Goal: Download file/media

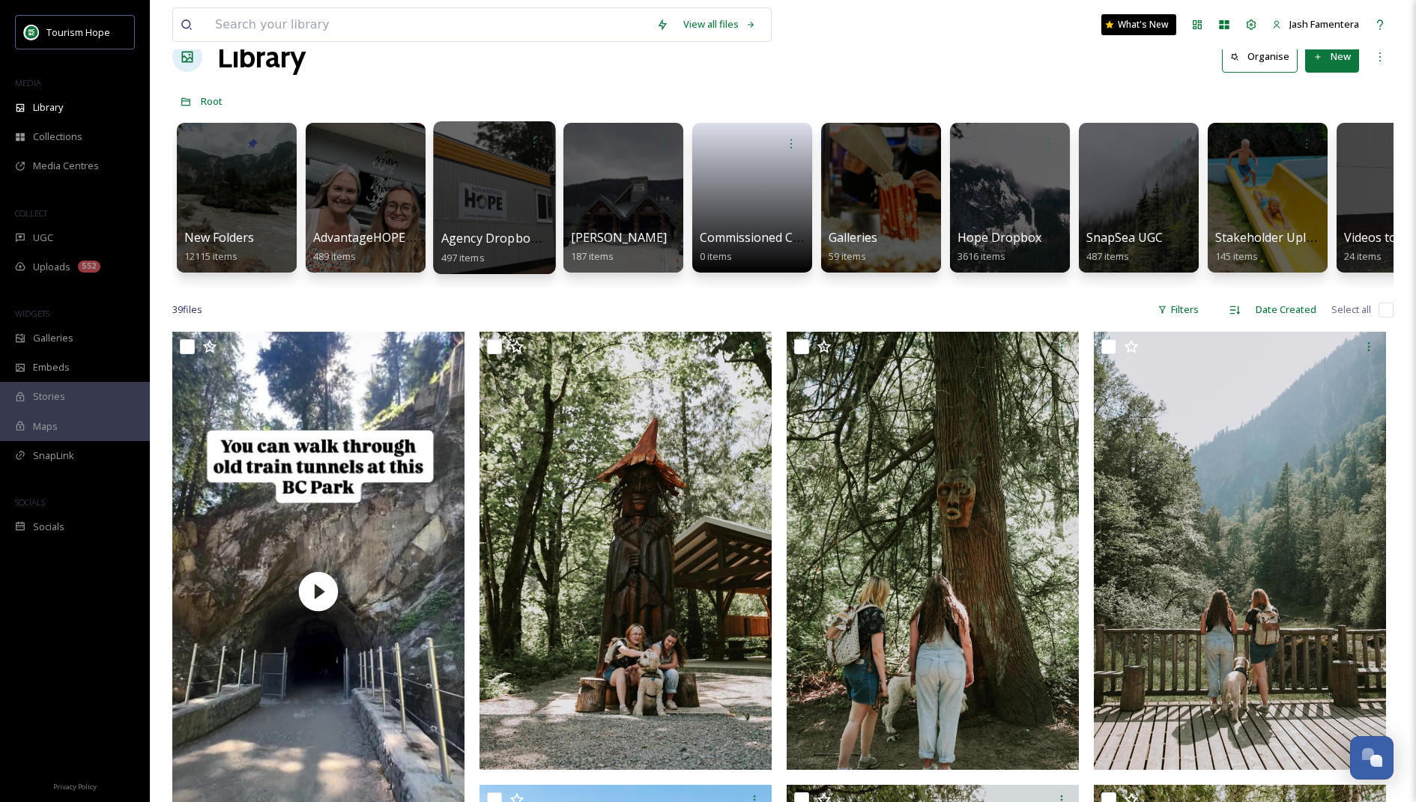
scroll to position [36, 0]
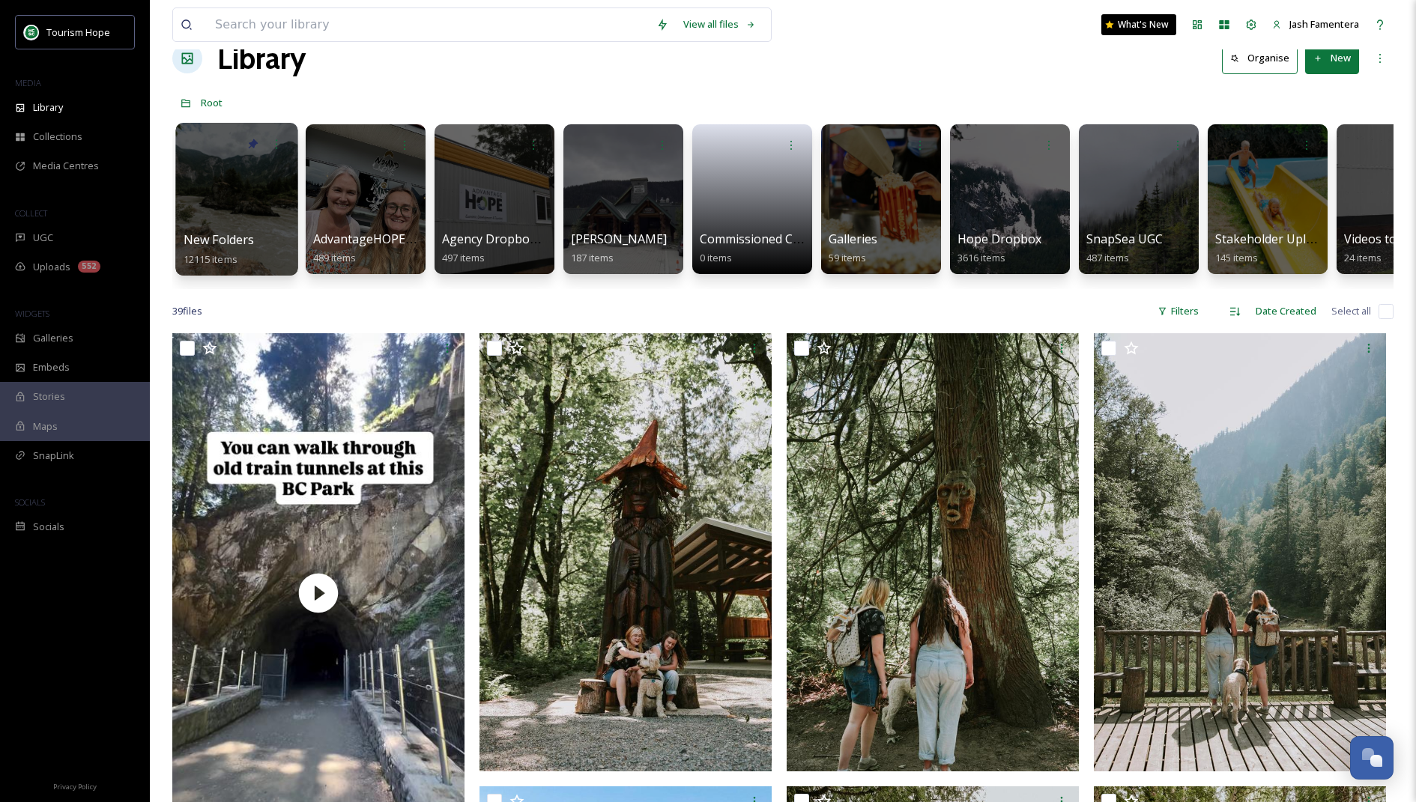
click at [232, 169] on div at bounding box center [236, 199] width 122 height 153
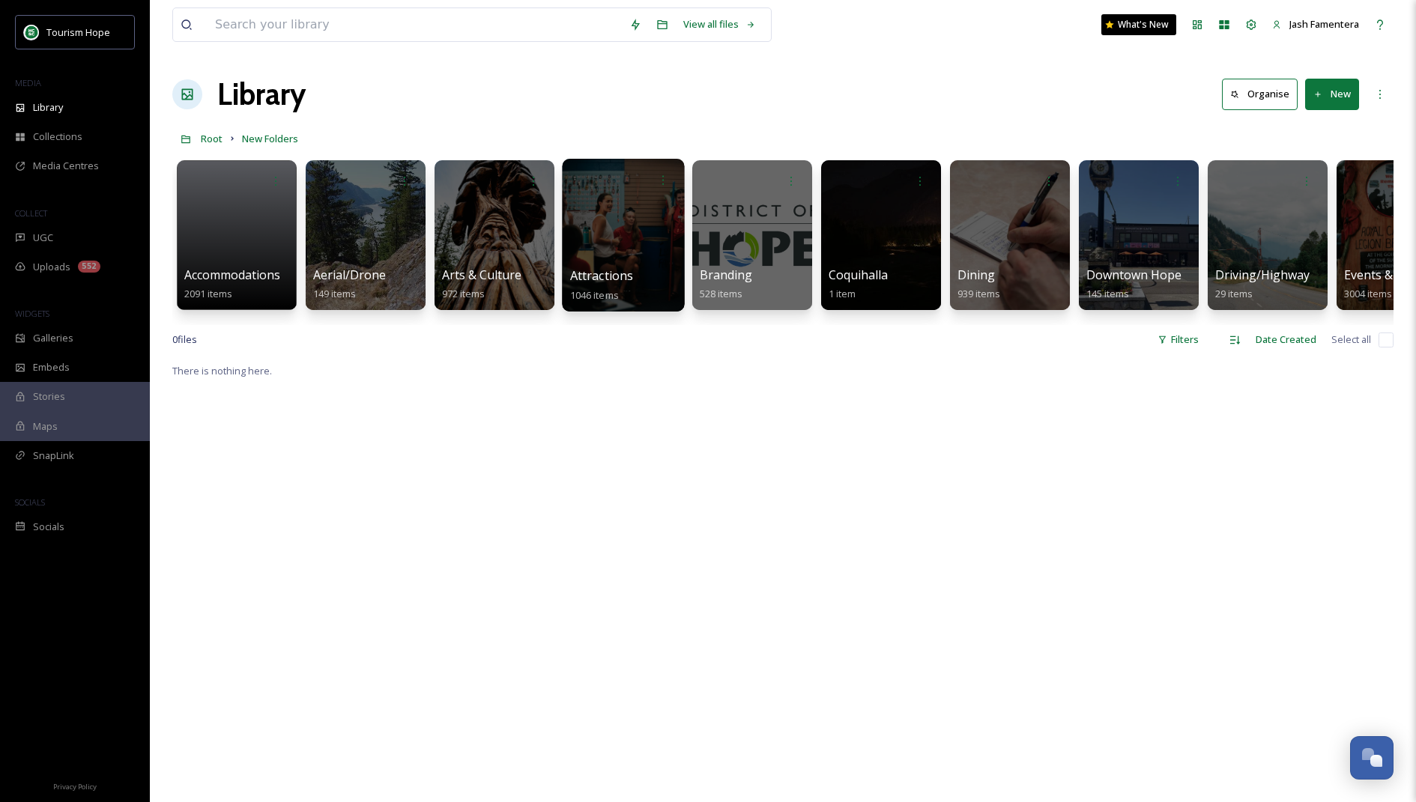
click at [599, 236] on div at bounding box center [623, 235] width 122 height 153
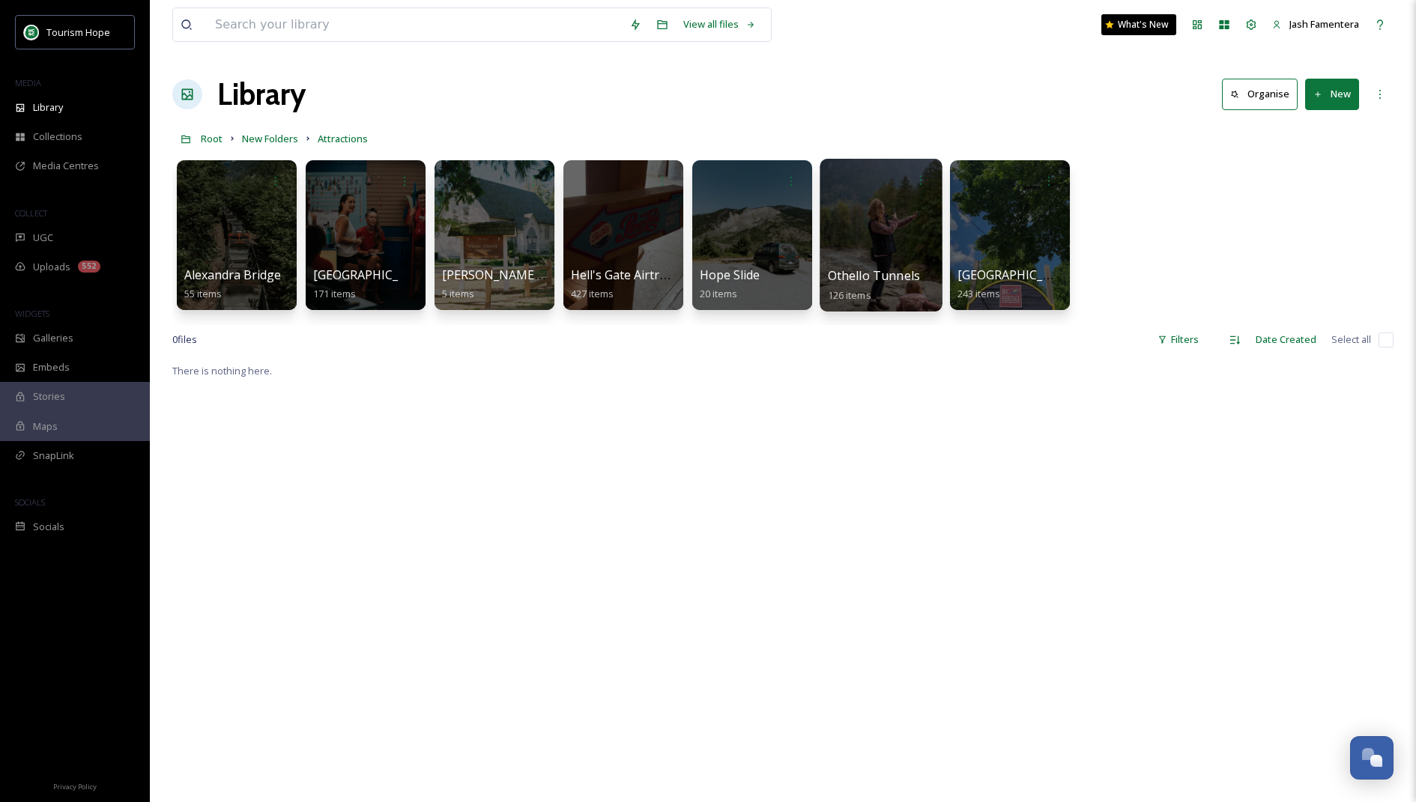
click at [906, 216] on div at bounding box center [881, 235] width 122 height 153
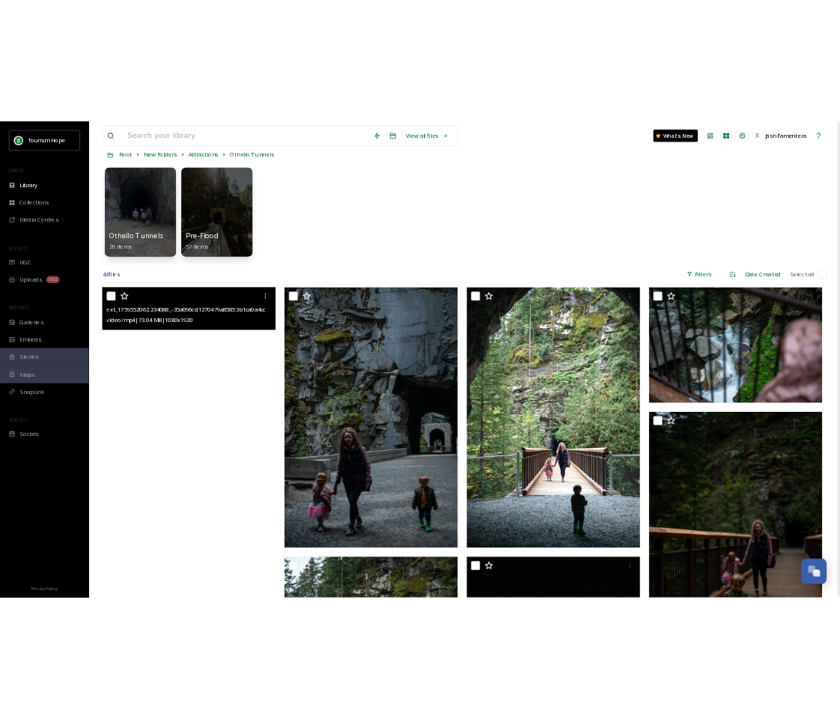
scroll to position [96, 0]
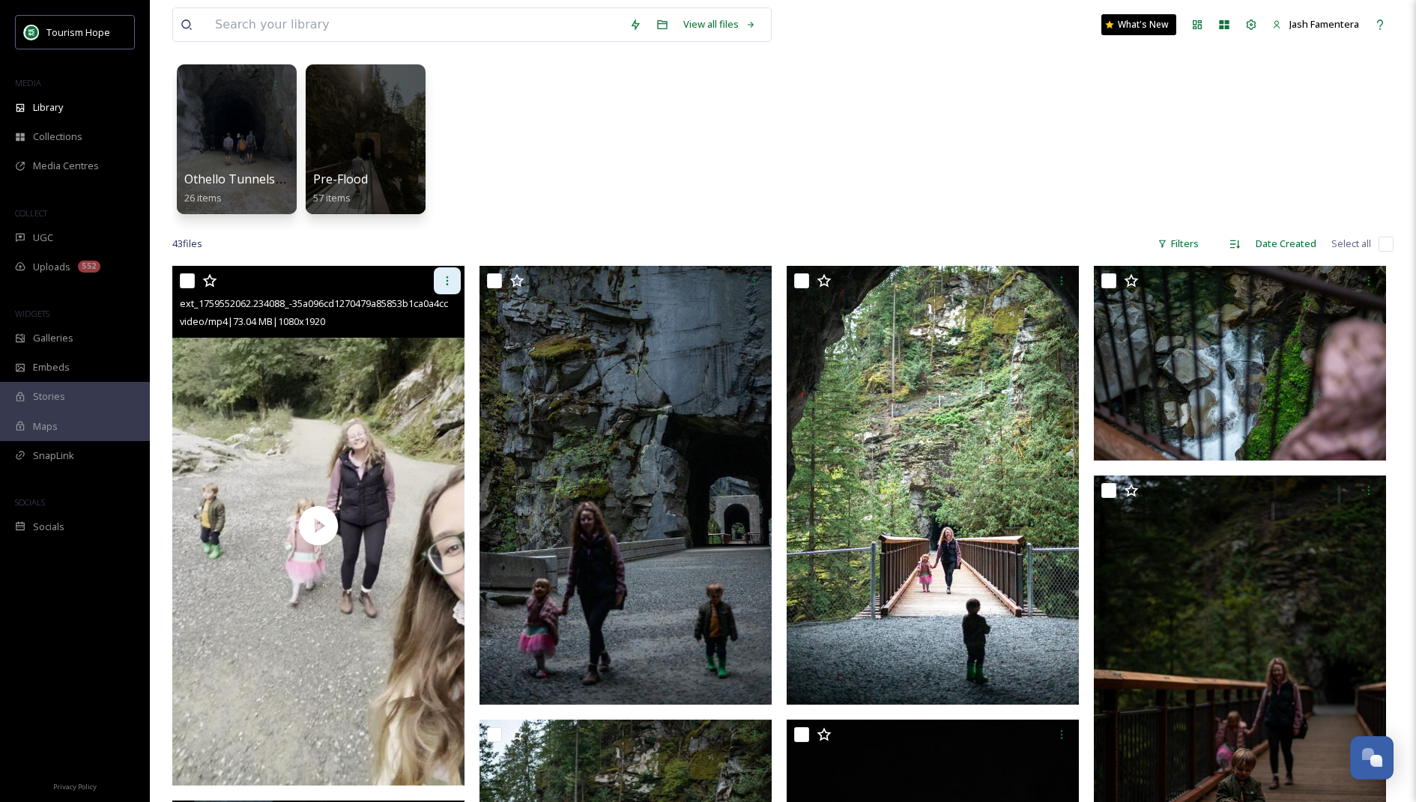
click at [440, 279] on div at bounding box center [447, 280] width 27 height 27
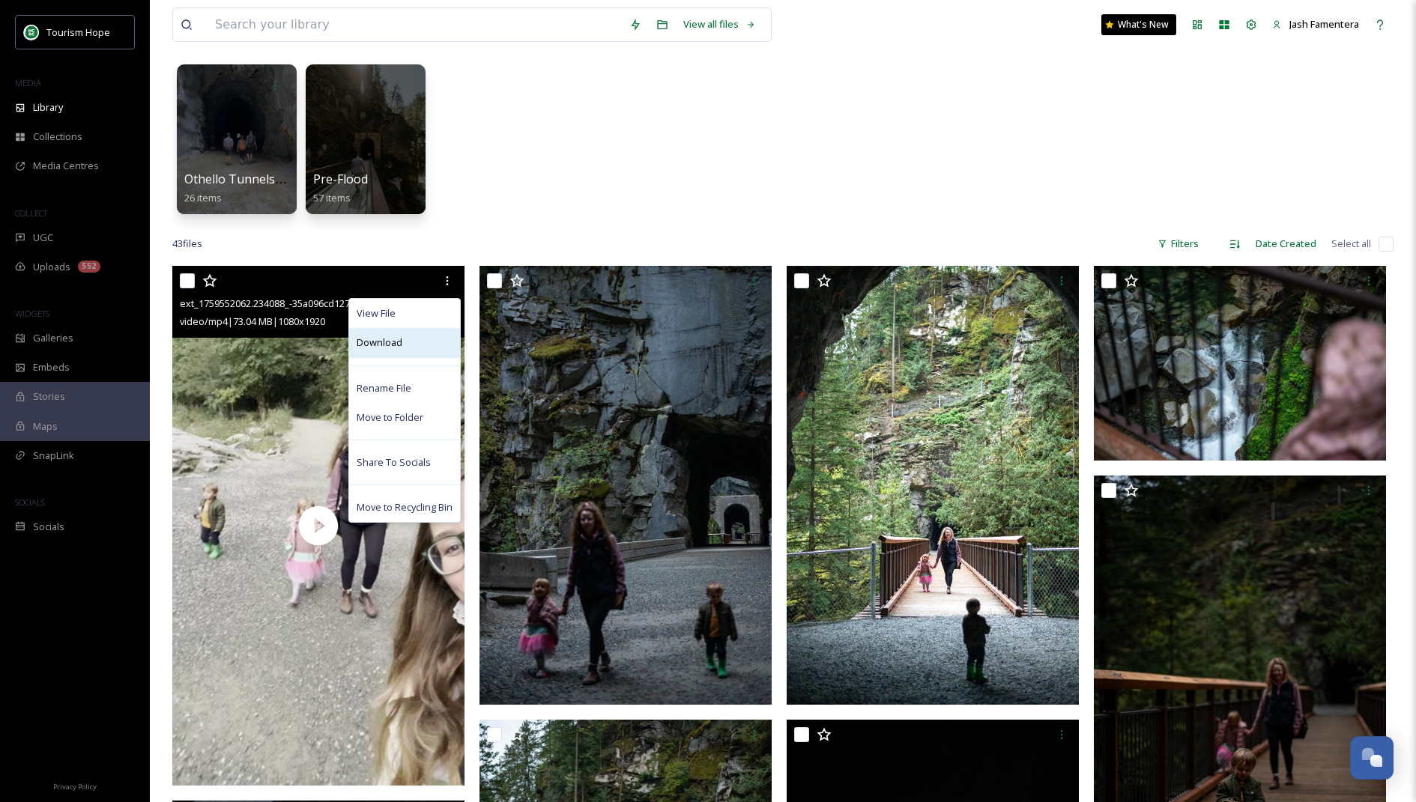
click at [402, 346] on div "Download" at bounding box center [404, 342] width 111 height 29
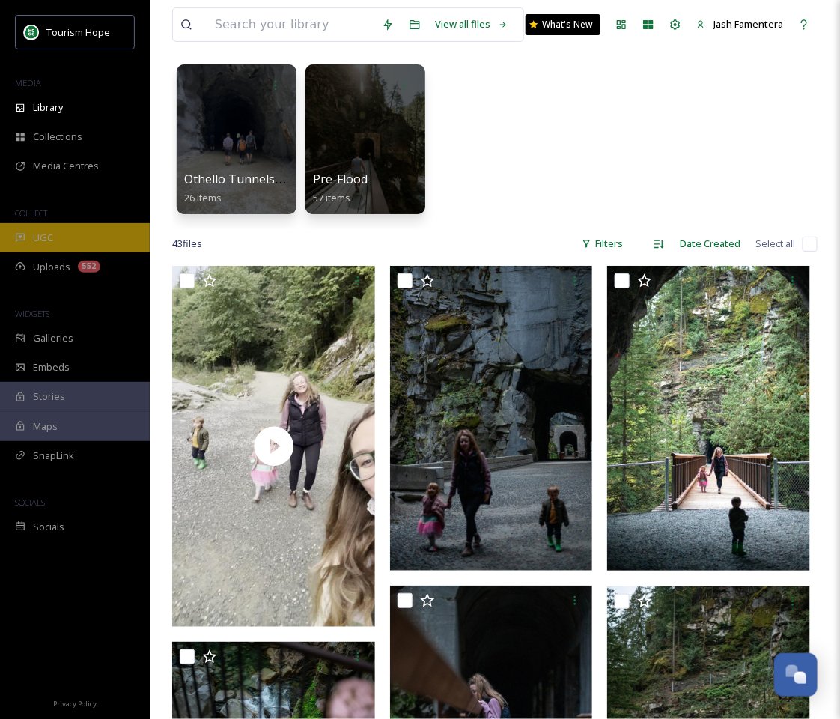
click at [64, 227] on div "UGC" at bounding box center [75, 237] width 150 height 29
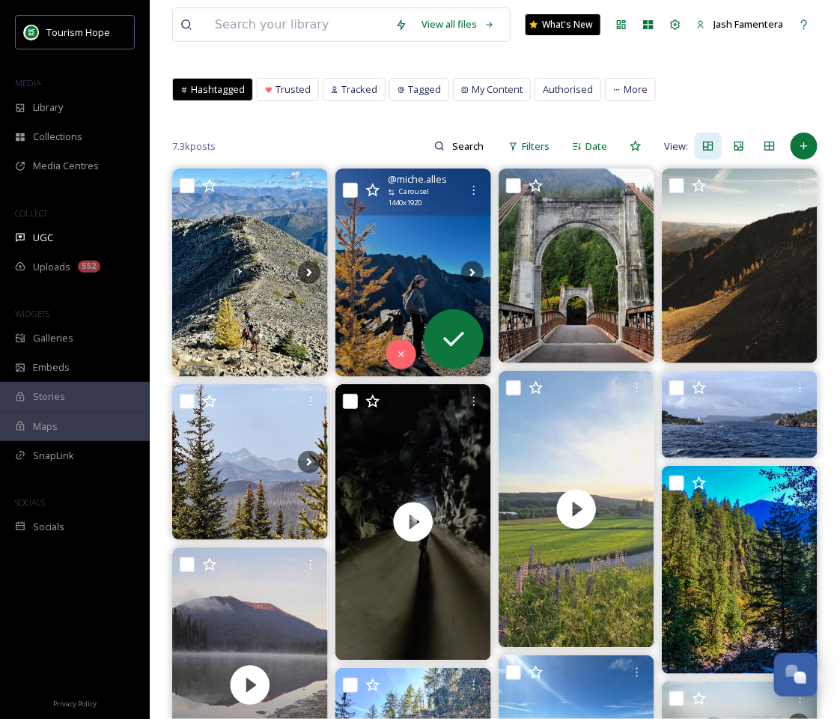
scroll to position [31, 0]
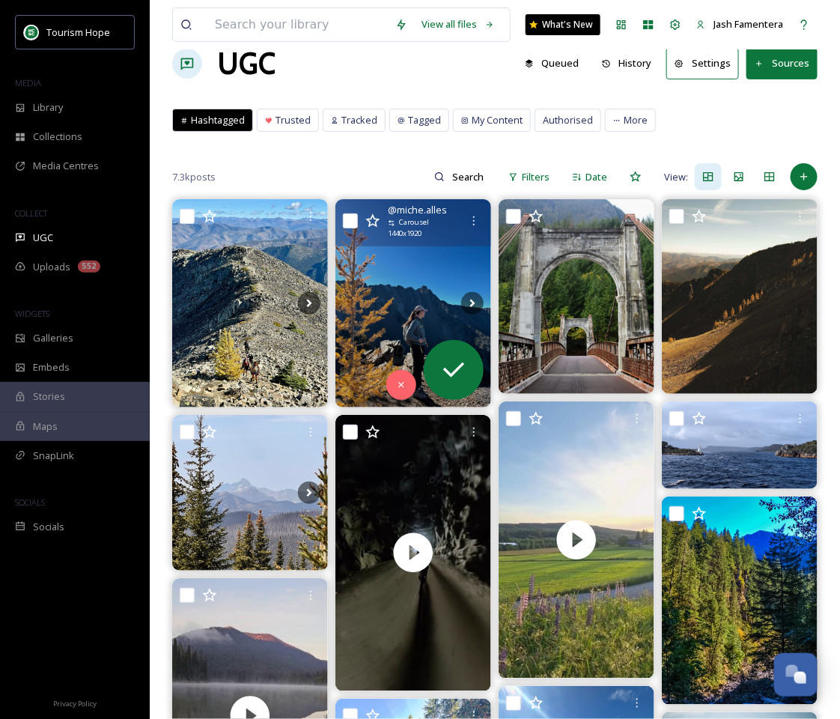
click at [436, 279] on img at bounding box center [414, 302] width 156 height 207
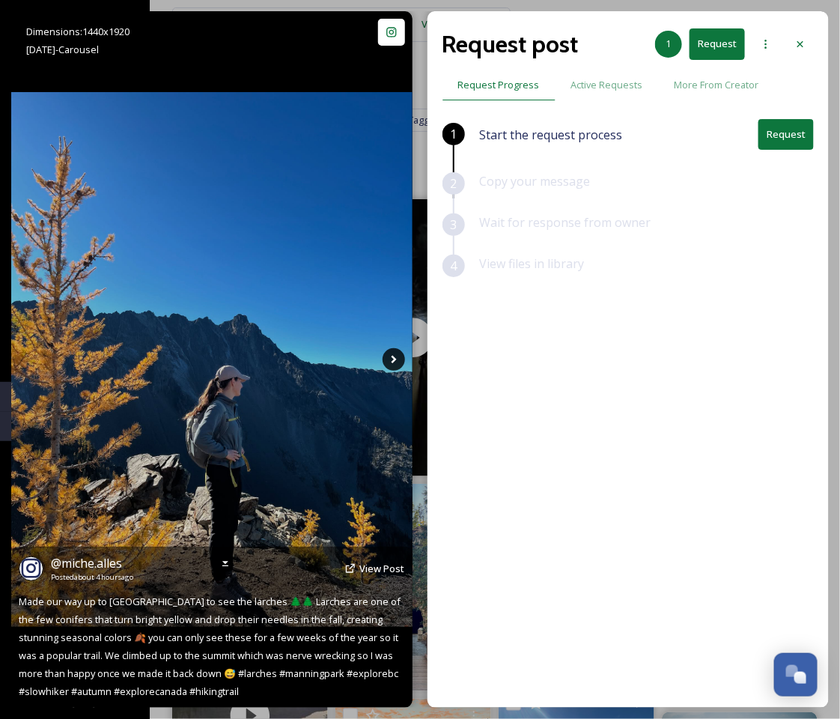
click at [386, 358] on icon at bounding box center [394, 359] width 22 height 22
click at [390, 357] on icon at bounding box center [394, 359] width 22 height 22
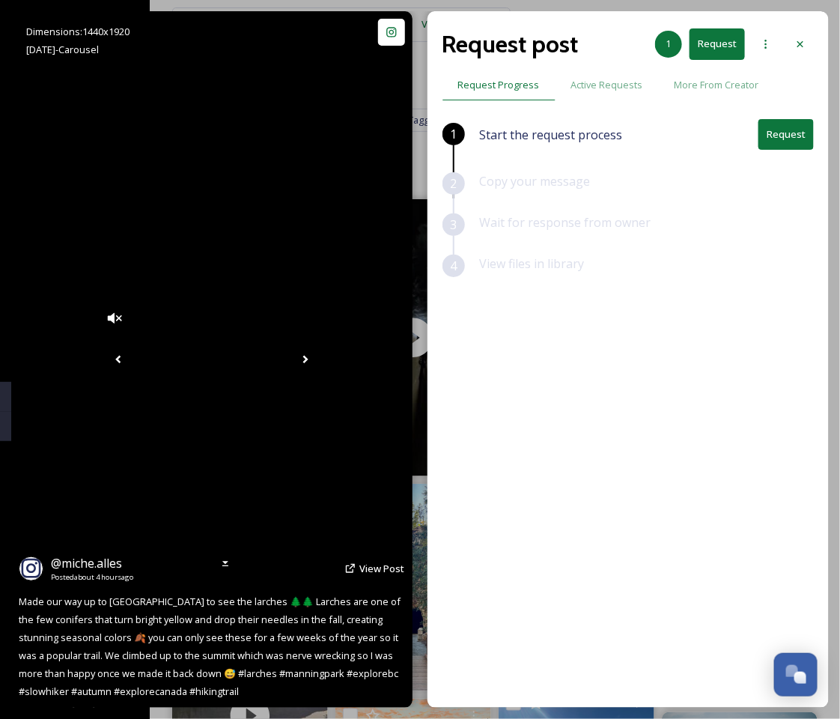
click at [317, 357] on icon at bounding box center [305, 359] width 22 height 22
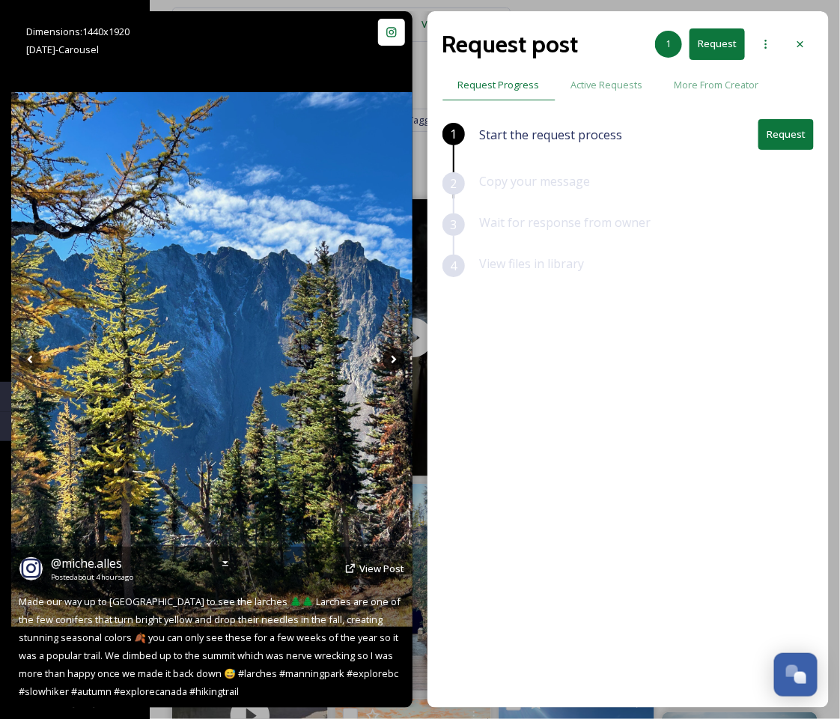
click at [390, 357] on icon at bounding box center [394, 359] width 22 height 22
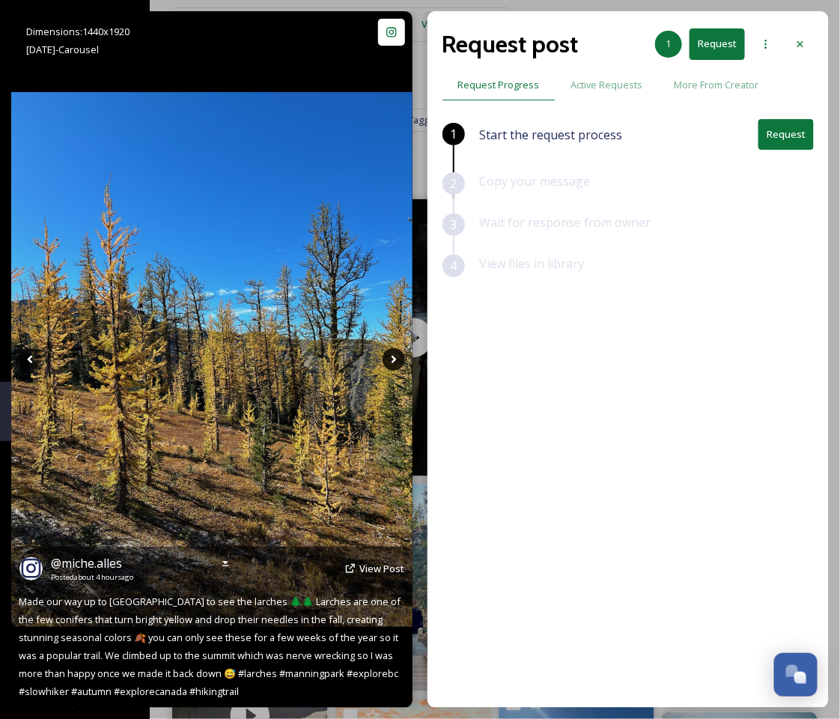
click at [390, 357] on icon at bounding box center [394, 359] width 22 height 22
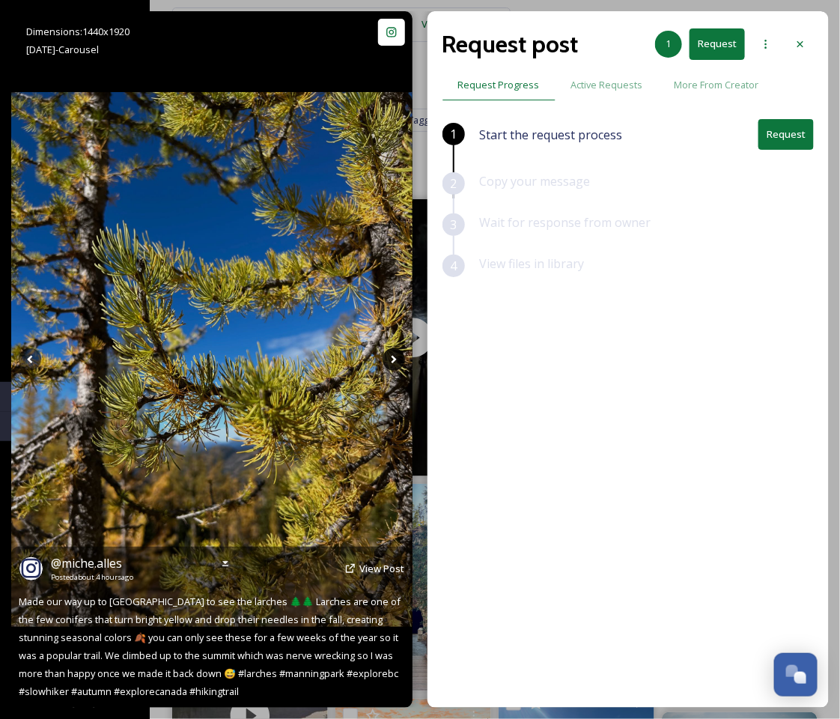
click at [390, 357] on icon at bounding box center [394, 359] width 22 height 22
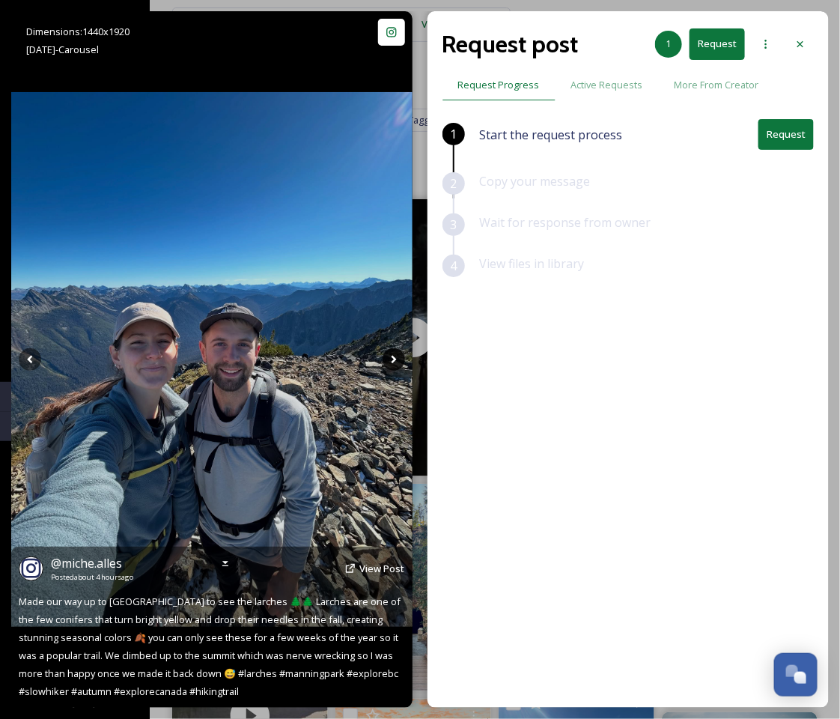
click at [390, 357] on icon at bounding box center [394, 359] width 22 height 22
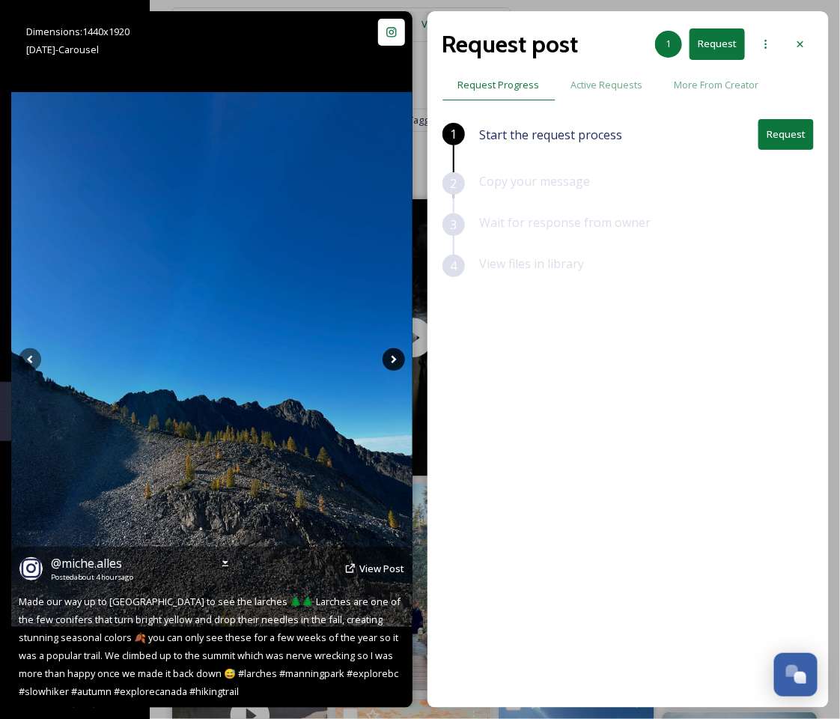
click at [390, 357] on icon at bounding box center [394, 359] width 22 height 22
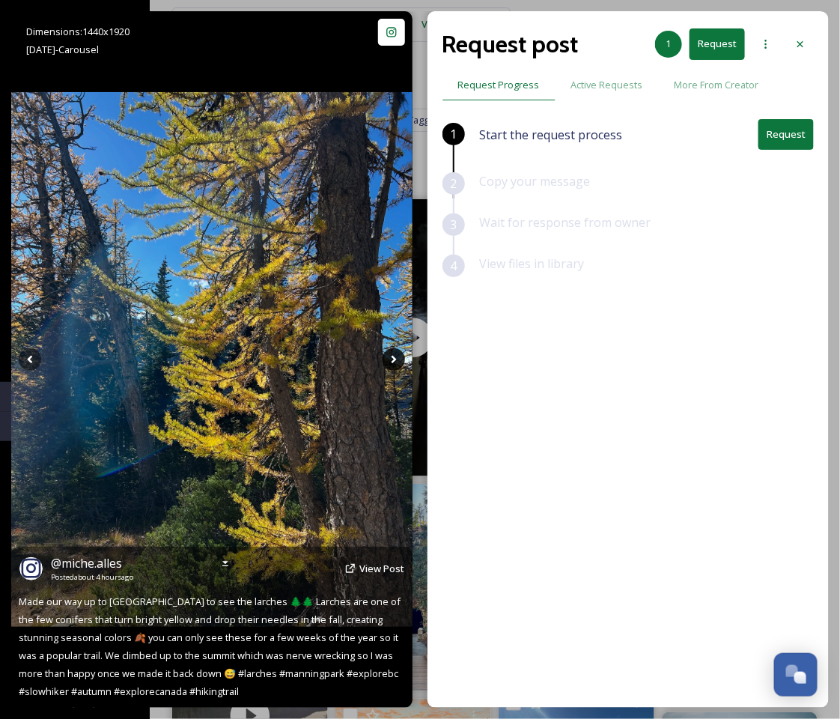
click at [390, 357] on icon at bounding box center [394, 359] width 22 height 22
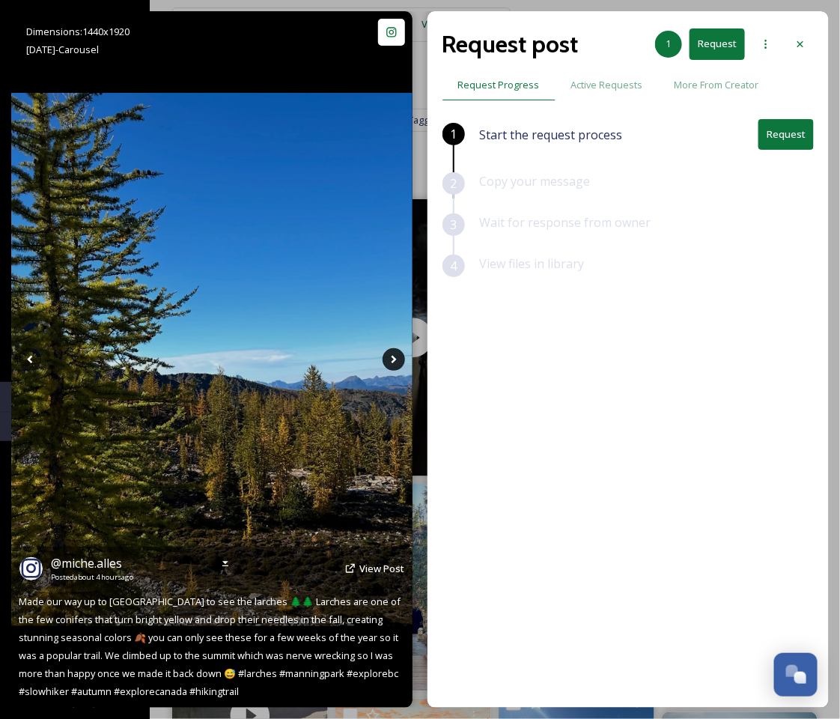
click at [390, 357] on icon at bounding box center [394, 359] width 22 height 22
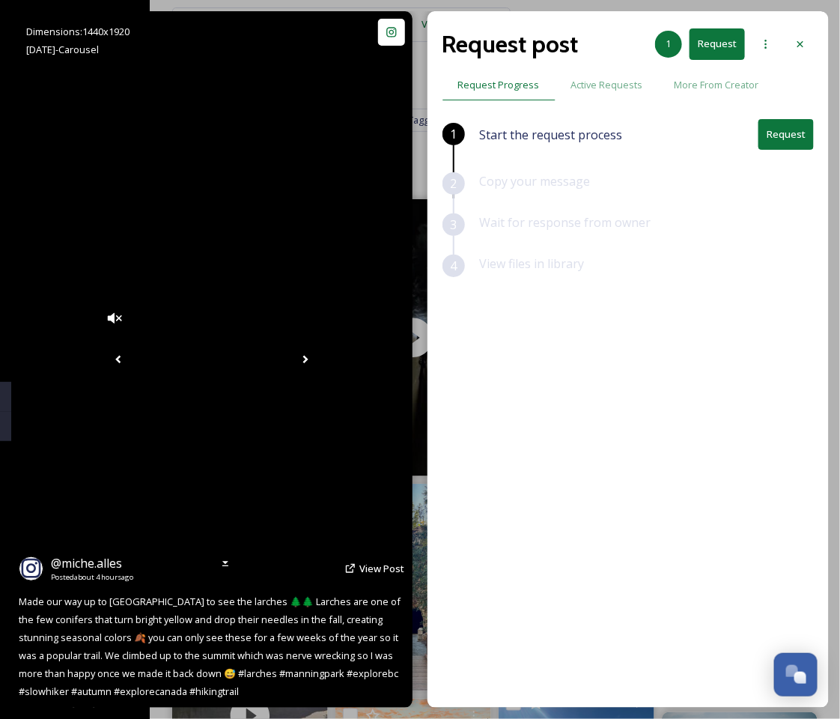
click at [317, 357] on icon at bounding box center [305, 359] width 22 height 22
click at [317, 352] on icon at bounding box center [305, 359] width 22 height 22
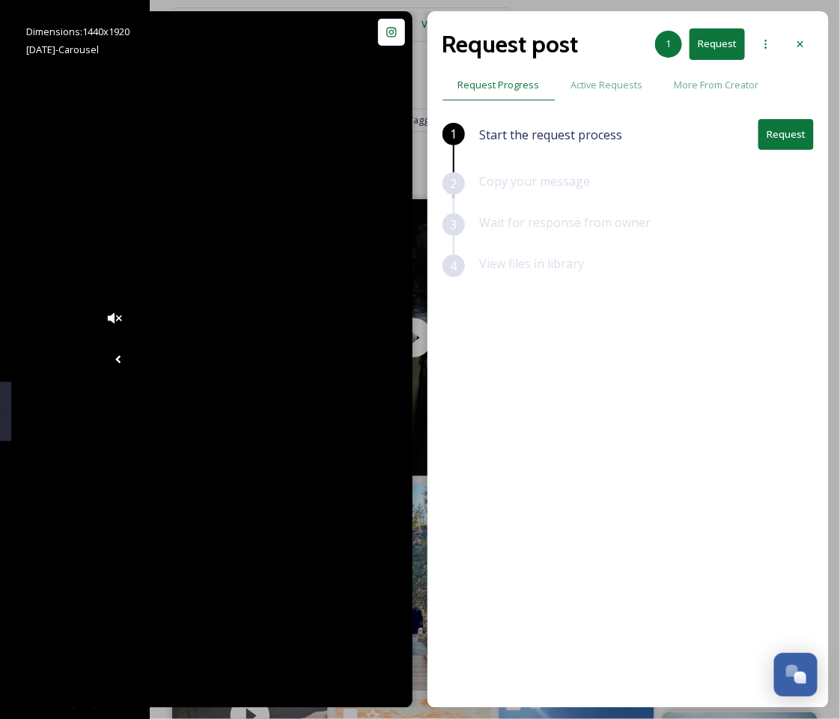
click at [778, 140] on button "Request" at bounding box center [786, 134] width 55 height 31
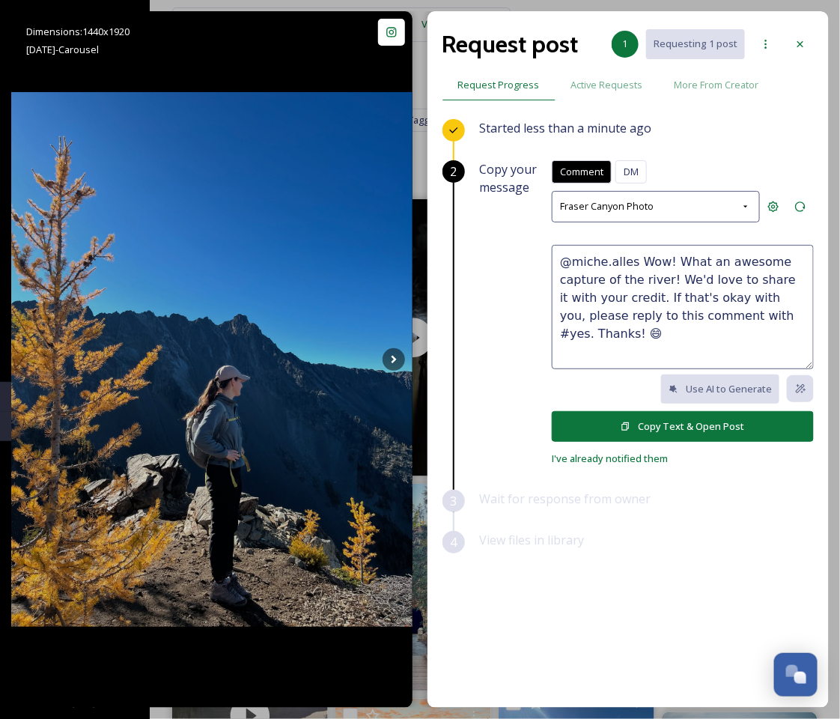
click at [653, 278] on textarea "@miche.alles Wow! What an awesome capture of the river! We'd love to share it w…" at bounding box center [683, 307] width 262 height 124
drag, startPoint x: 637, startPoint y: 255, endPoint x: 665, endPoint y: 276, distance: 34.8
click at [665, 276] on textarea "@miche.alles Wow! What an awesome capture of the river! We'd love to share it w…" at bounding box center [683, 307] width 262 height 124
click at [646, 433] on button "Copy Text & Open Post" at bounding box center [683, 426] width 262 height 31
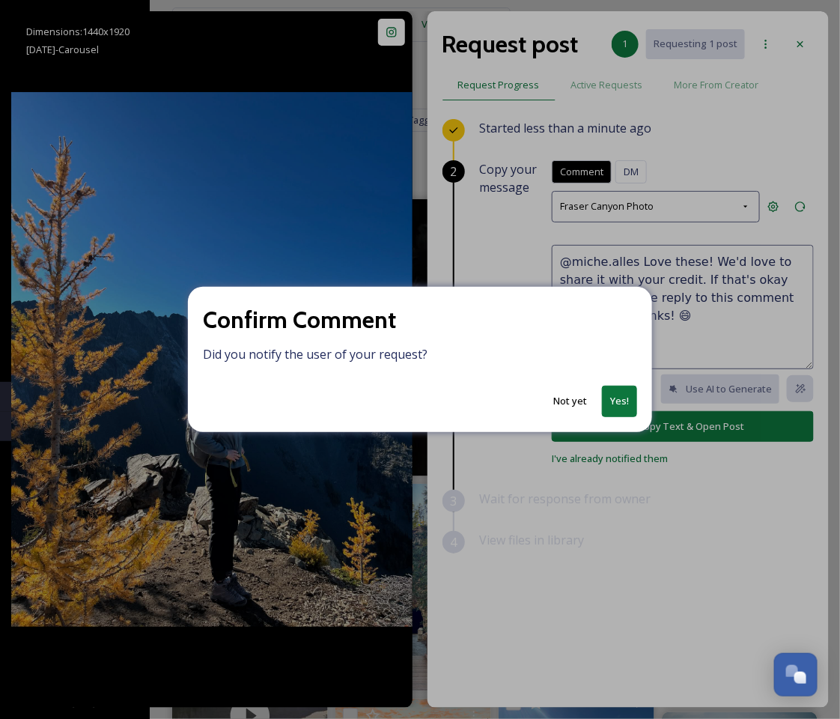
click at [583, 397] on button "Not yet" at bounding box center [570, 401] width 49 height 29
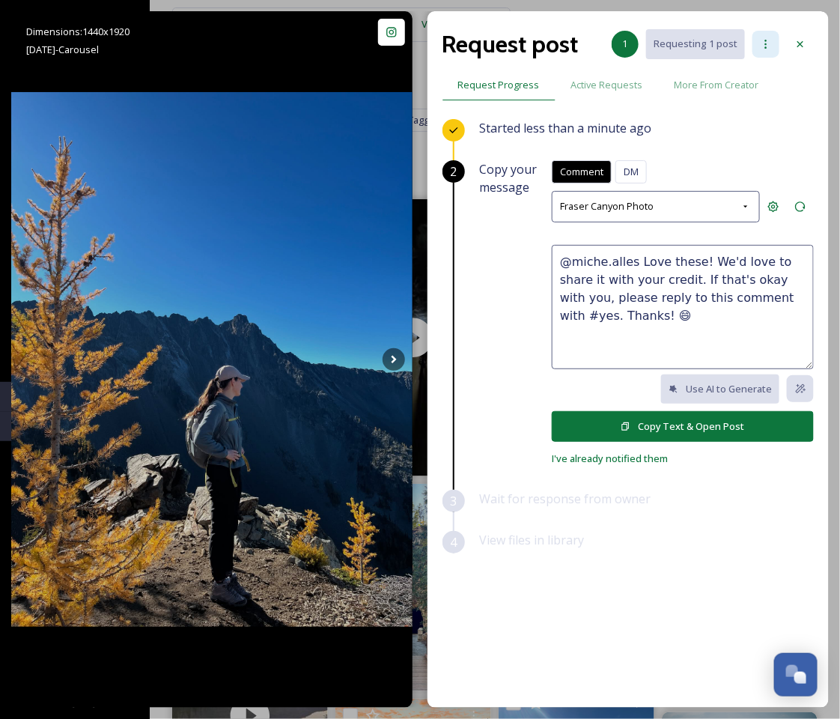
click at [764, 42] on icon at bounding box center [766, 44] width 12 height 12
drag, startPoint x: 636, startPoint y: 263, endPoint x: 536, endPoint y: 263, distance: 99.6
click at [536, 263] on div "Copy your message Comment DM Comment [PERSON_NAME] Canyon Photo @miche.alles Lo…" at bounding box center [647, 313] width 334 height 307
type textarea "Love these! We'd love to share it with your credit. If that's okay with you, pl…"
click at [623, 422] on icon at bounding box center [626, 427] width 10 height 10
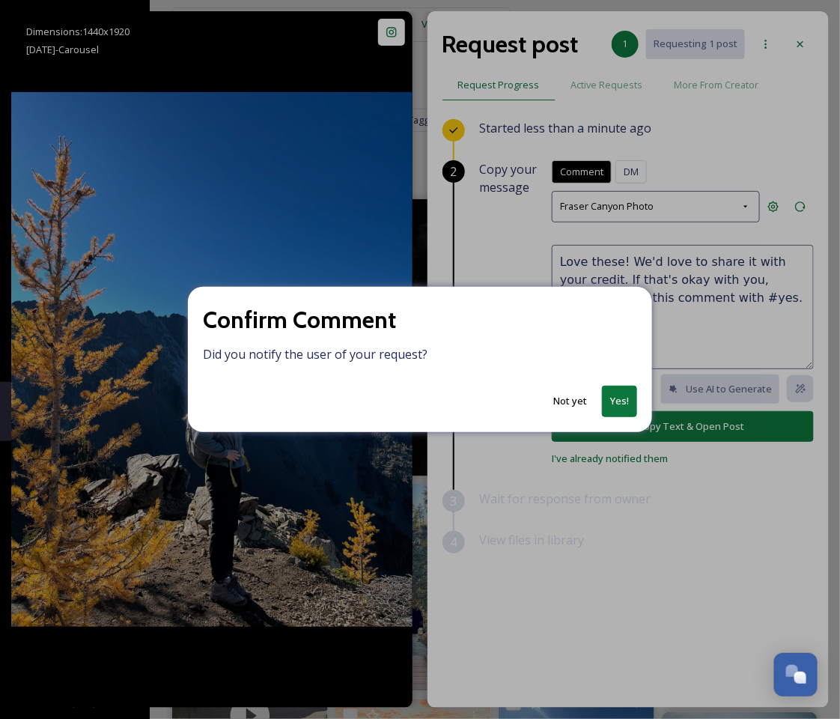
click at [622, 409] on button "Yes!" at bounding box center [619, 401] width 35 height 31
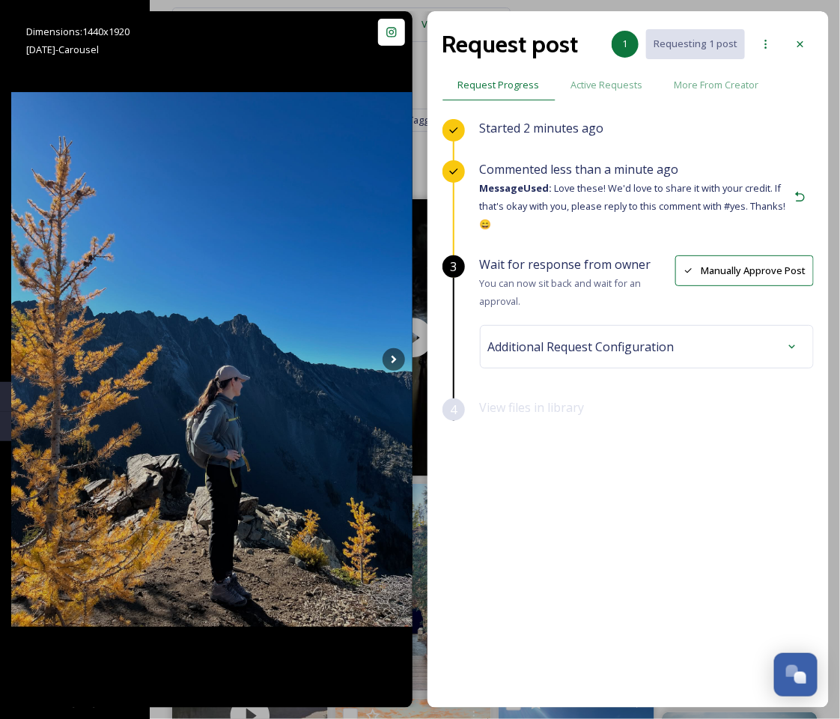
click at [605, 347] on span "Additional Request Configuration" at bounding box center [581, 347] width 187 height 18
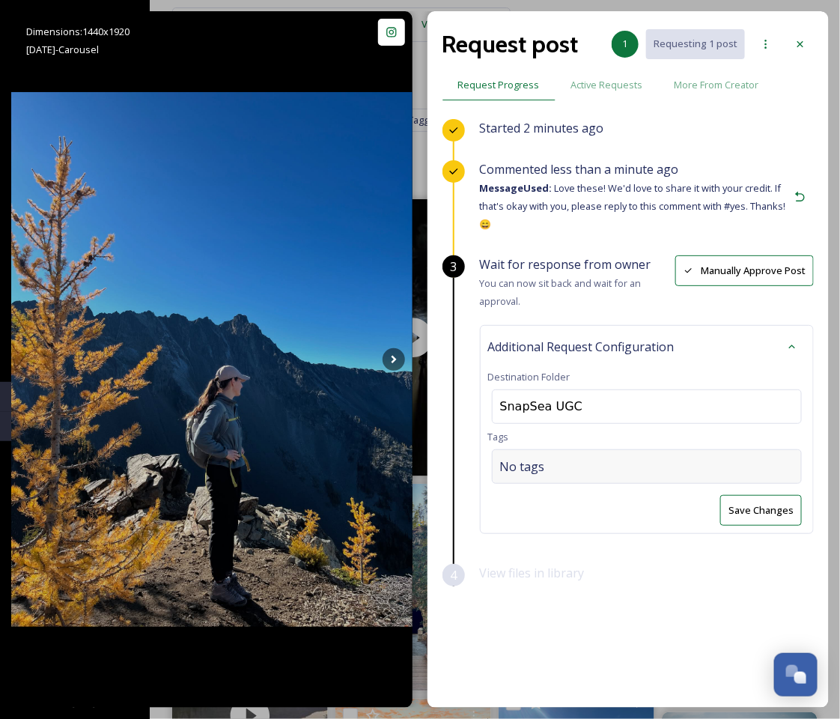
click at [516, 463] on span "No tags" at bounding box center [522, 467] width 45 height 18
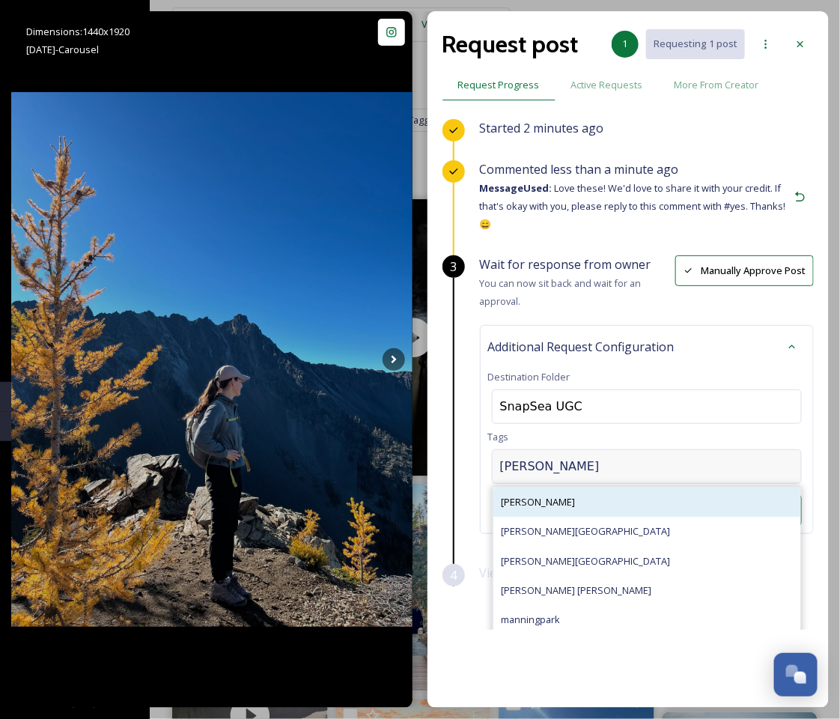
type input "[PERSON_NAME]"
click at [524, 502] on span "[PERSON_NAME]" at bounding box center [538, 502] width 74 height 14
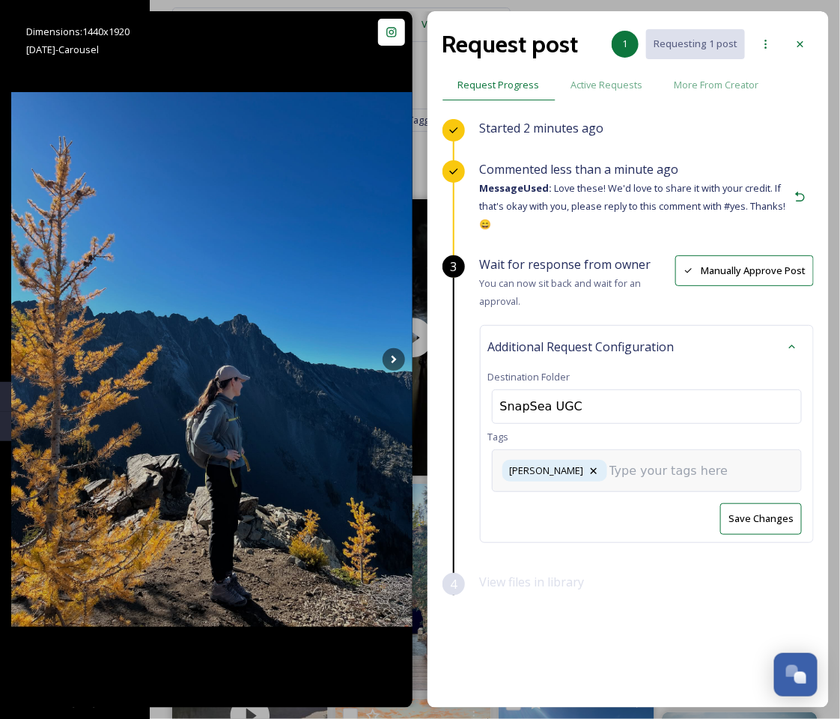
click at [612, 467] on input at bounding box center [685, 471] width 150 height 18
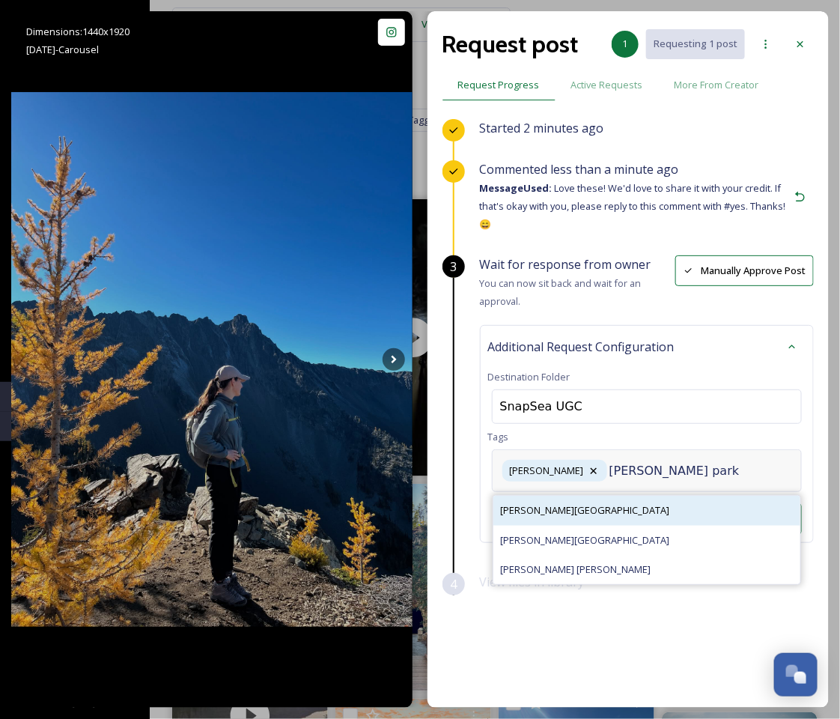
type input "[PERSON_NAME] park"
click at [598, 507] on div "[PERSON_NAME][GEOGRAPHIC_DATA]" at bounding box center [647, 510] width 307 height 29
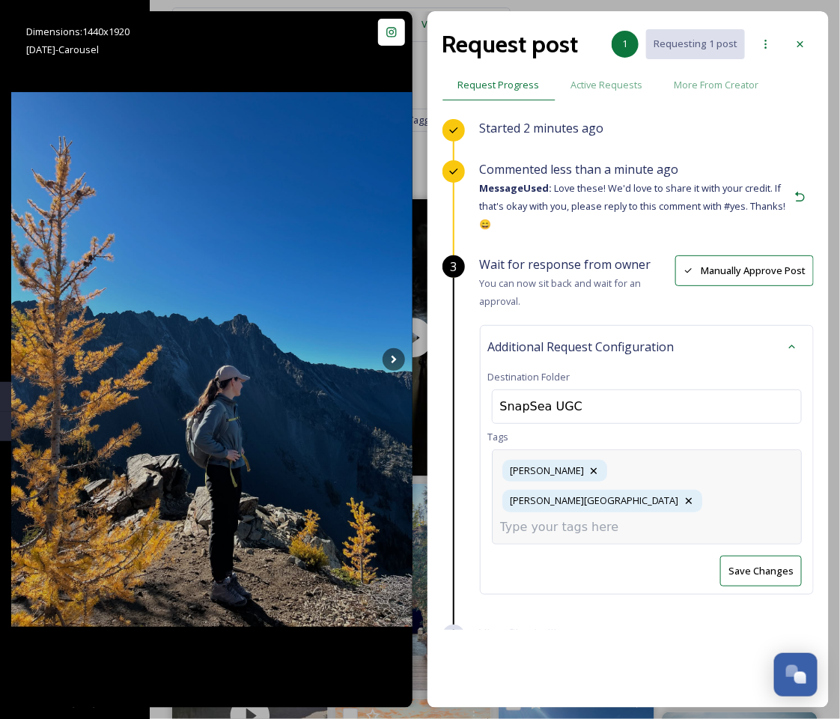
click at [720, 461] on div "[PERSON_NAME] [PERSON_NAME][GEOGRAPHIC_DATA]" at bounding box center [647, 496] width 310 height 94
click at [676, 494] on div "[PERSON_NAME] [PERSON_NAME][GEOGRAPHIC_DATA]" at bounding box center [647, 496] width 310 height 94
click at [673, 539] on div "Additional Request Configuration Destination Folder SnapSea UGC Tags [PERSON_NA…" at bounding box center [647, 460] width 334 height 270
click at [711, 484] on div "[PERSON_NAME] [PERSON_NAME][GEOGRAPHIC_DATA]" at bounding box center [647, 485] width 310 height 73
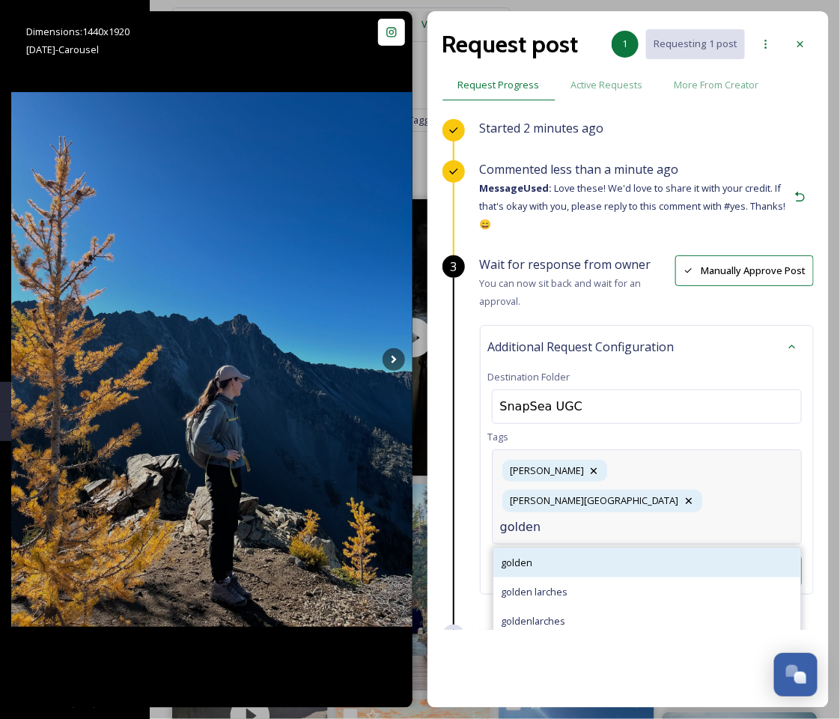
type input "golden"
click at [638, 548] on div "golden" at bounding box center [647, 562] width 307 height 29
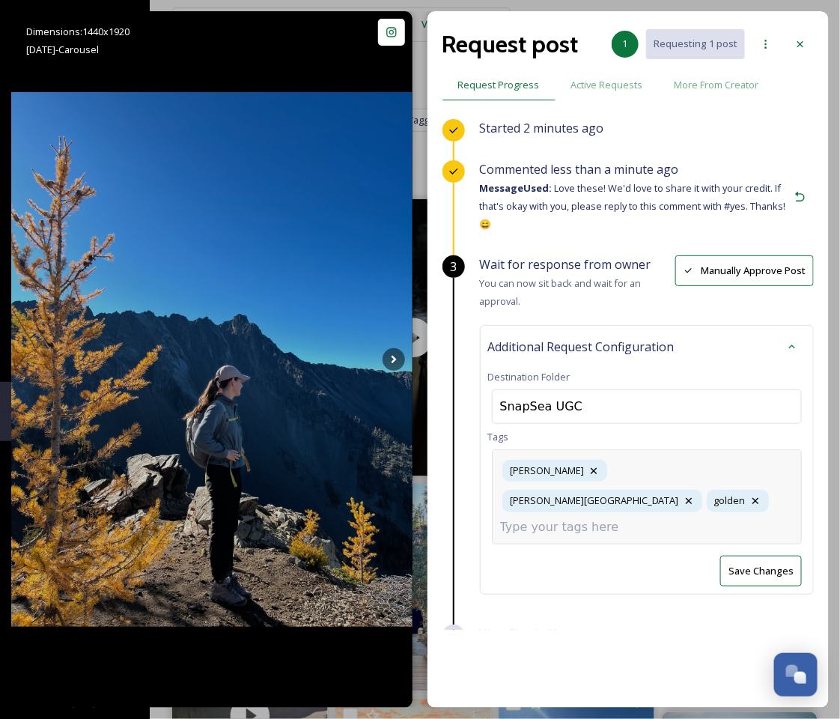
click at [688, 489] on div "[PERSON_NAME] [PERSON_NAME] Park golden" at bounding box center [647, 496] width 310 height 94
click at [621, 625] on div "View files in library" at bounding box center [647, 645] width 334 height 41
click at [748, 487] on div "[PERSON_NAME] [PERSON_NAME] Park golden" at bounding box center [647, 485] width 310 height 73
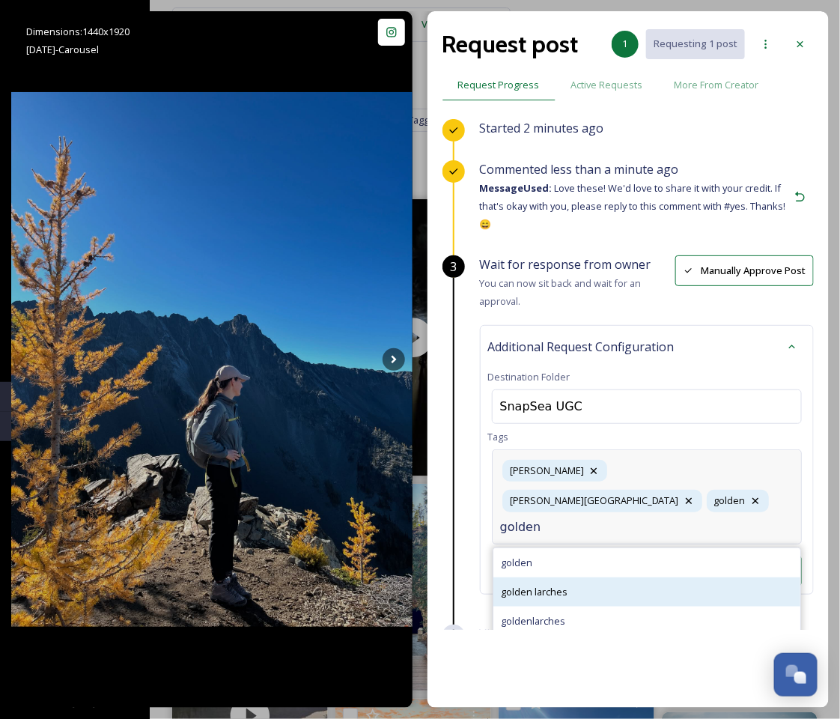
type input "golden"
click at [648, 578] on div "golden larches" at bounding box center [647, 592] width 307 height 29
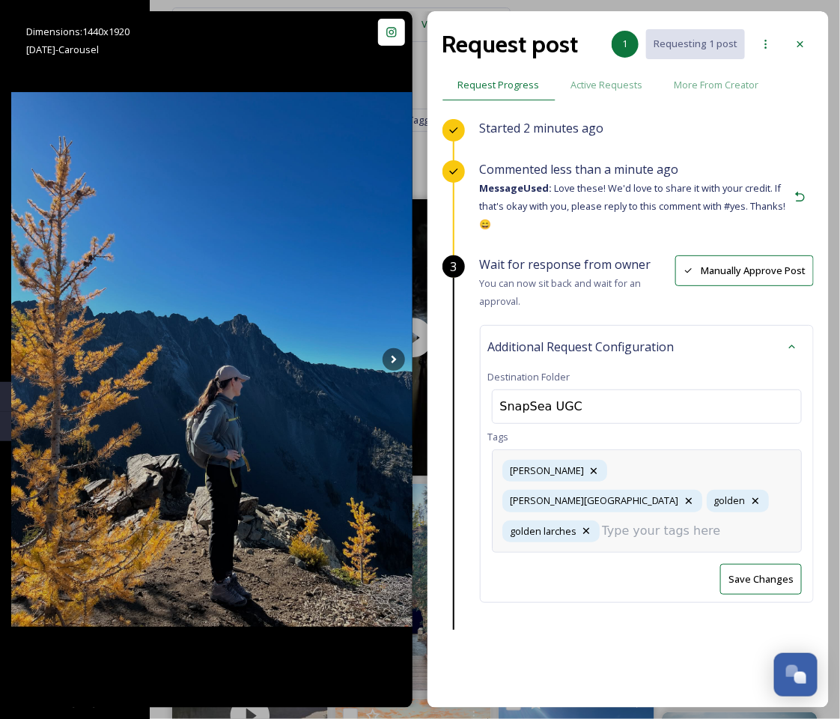
click at [716, 522] on input at bounding box center [677, 531] width 150 height 18
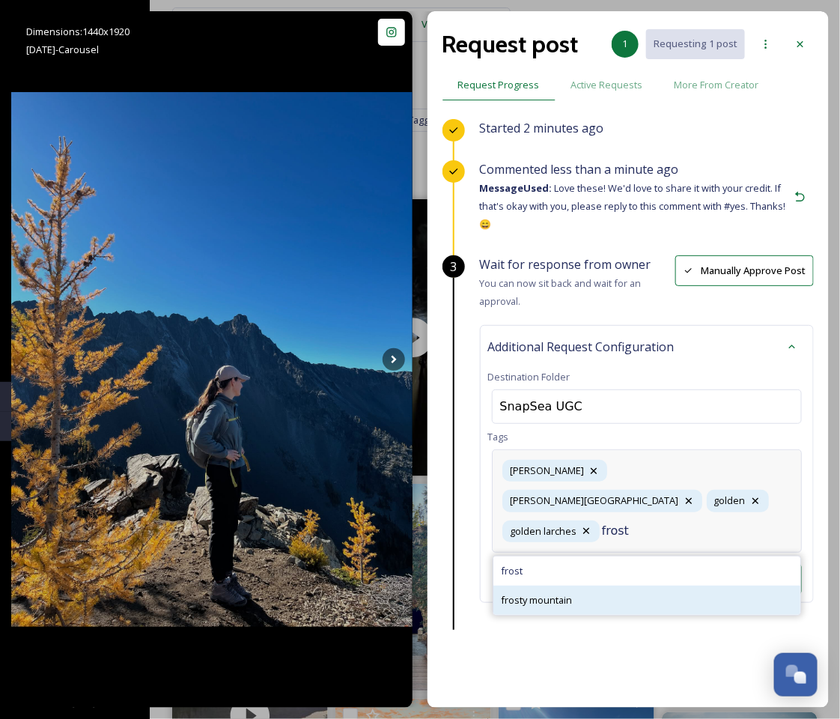
type input "frost"
click at [631, 586] on div "frosty mountain" at bounding box center [647, 600] width 307 height 29
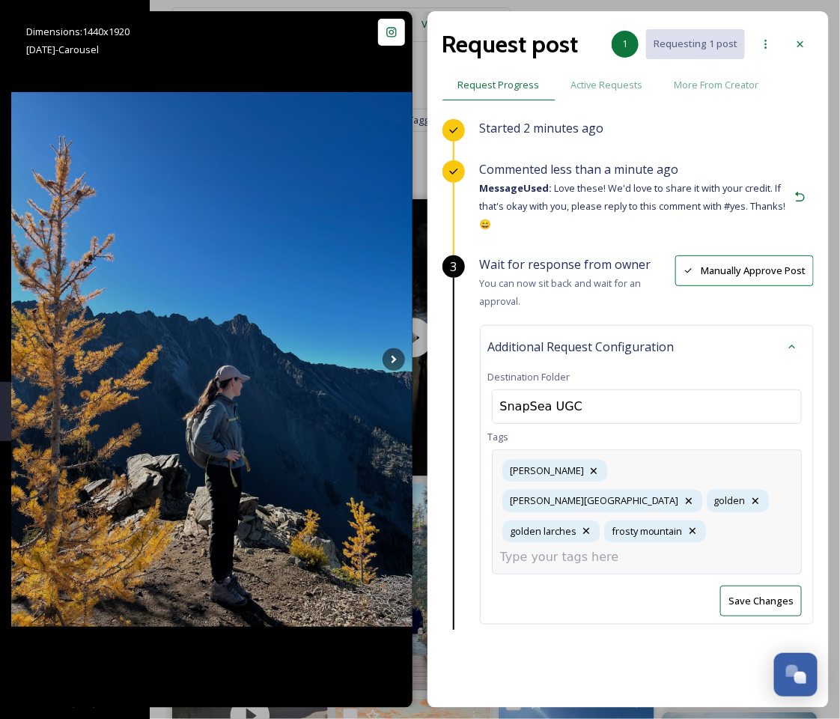
click at [739, 581] on div "Wait for response from owner You can now sit back and wait for an approval. Man…" at bounding box center [647, 454] width 334 height 399
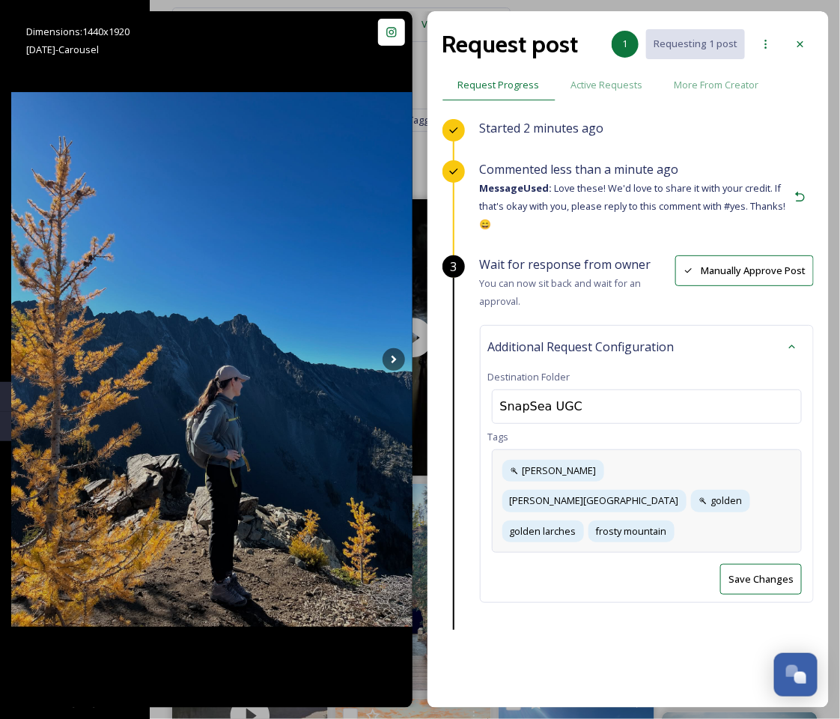
click at [726, 495] on div "[PERSON_NAME] [PERSON_NAME] Park golden golden larches frosty mountain" at bounding box center [647, 500] width 310 height 103
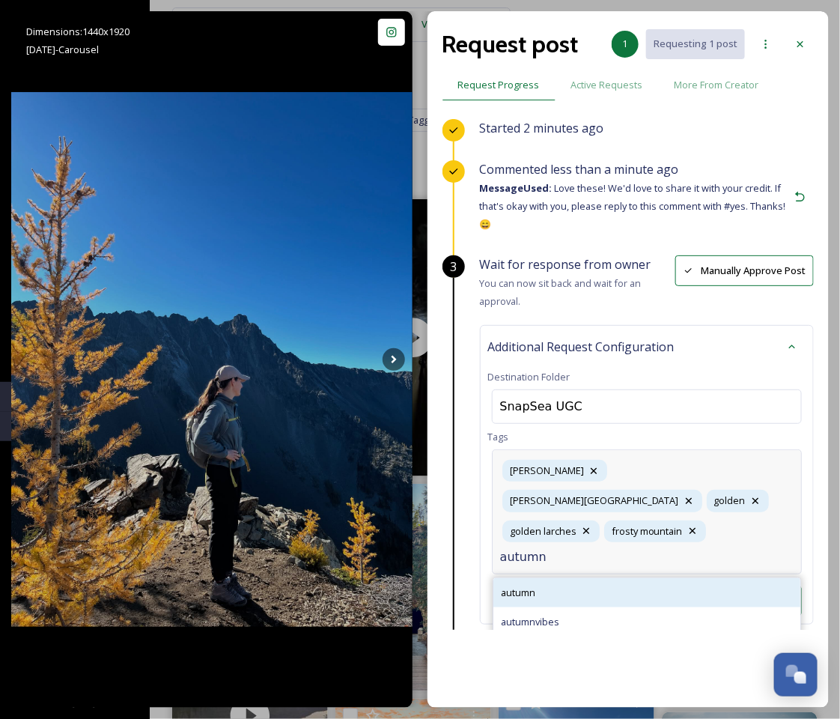
type input "autumn"
click at [593, 578] on div "autumn" at bounding box center [647, 592] width 307 height 29
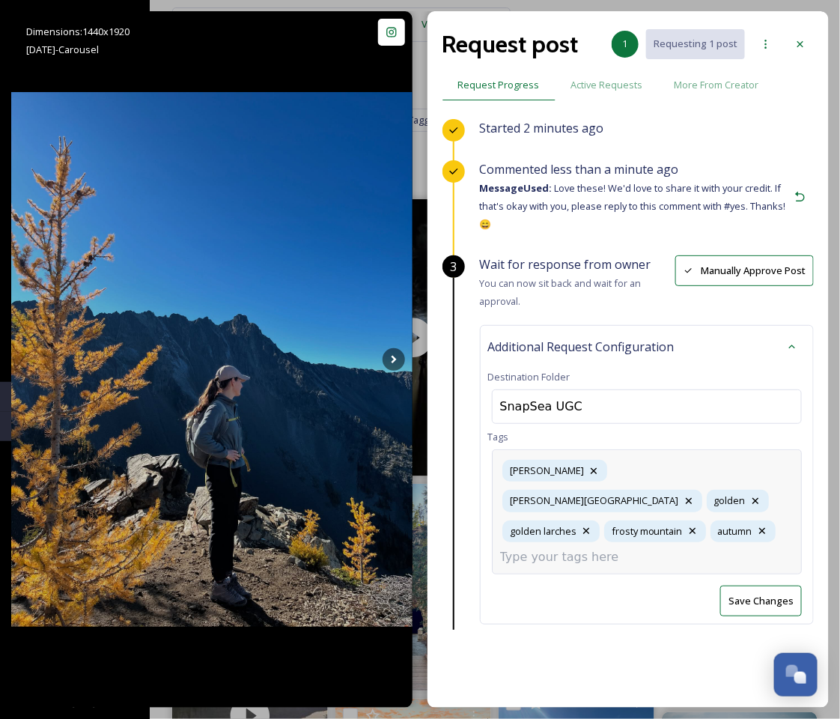
click at [653, 530] on div "[PERSON_NAME] [PERSON_NAME] Park golden golden larches frosty mountain autumn" at bounding box center [647, 511] width 310 height 125
click at [638, 599] on div "Started 2 minutes ago Commented less than a minute ago Message Used: Love these…" at bounding box center [629, 374] width 372 height 511
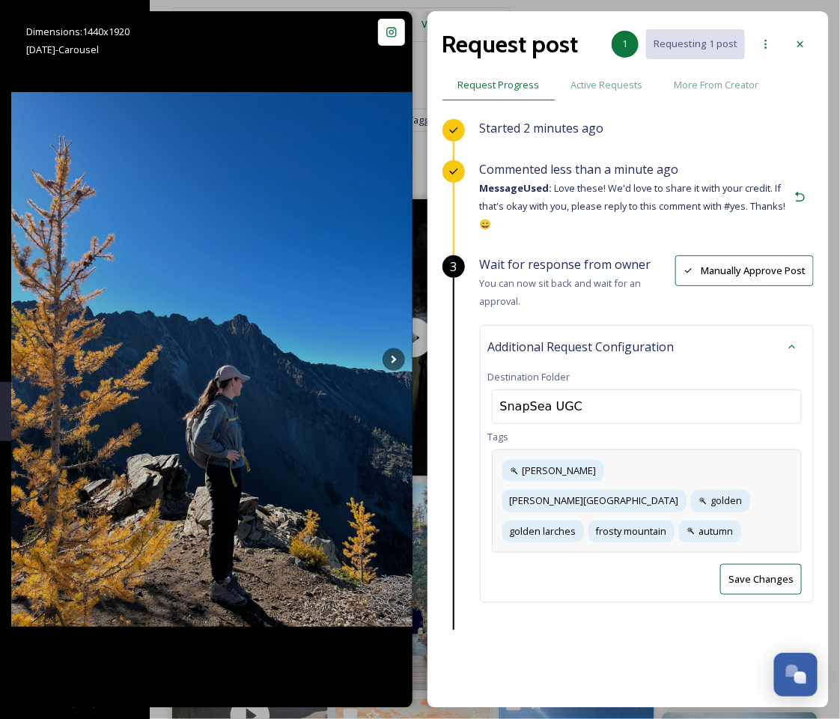
click at [760, 506] on div "[PERSON_NAME] [PERSON_NAME] Park golden golden larches frosty mountain autumn" at bounding box center [647, 500] width 310 height 103
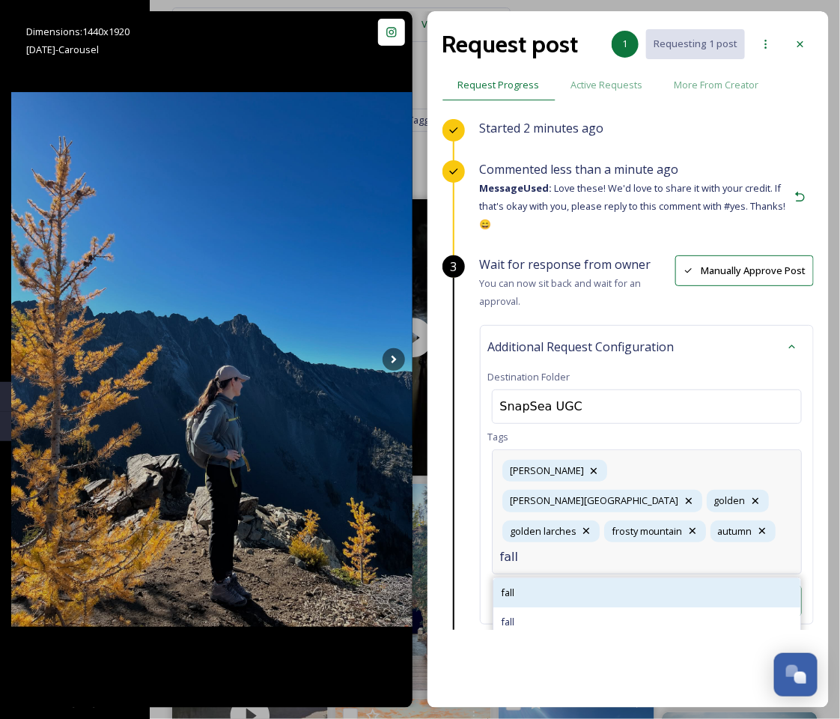
type input "fall"
click at [761, 578] on div "fall" at bounding box center [647, 592] width 307 height 29
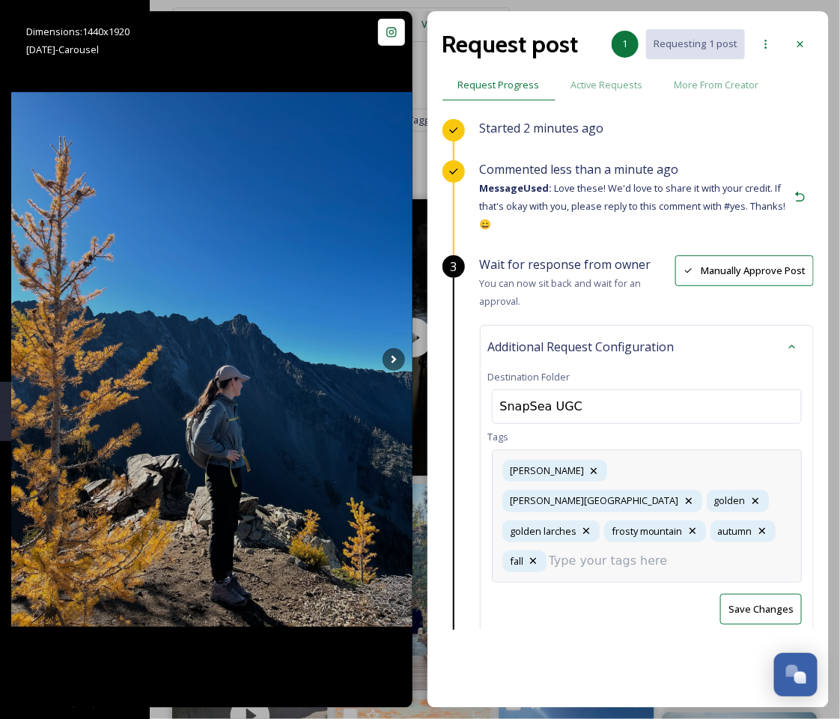
click at [775, 574] on div "Wait for response from owner You can now sit back and wait for an approval. Man…" at bounding box center [647, 459] width 334 height 408
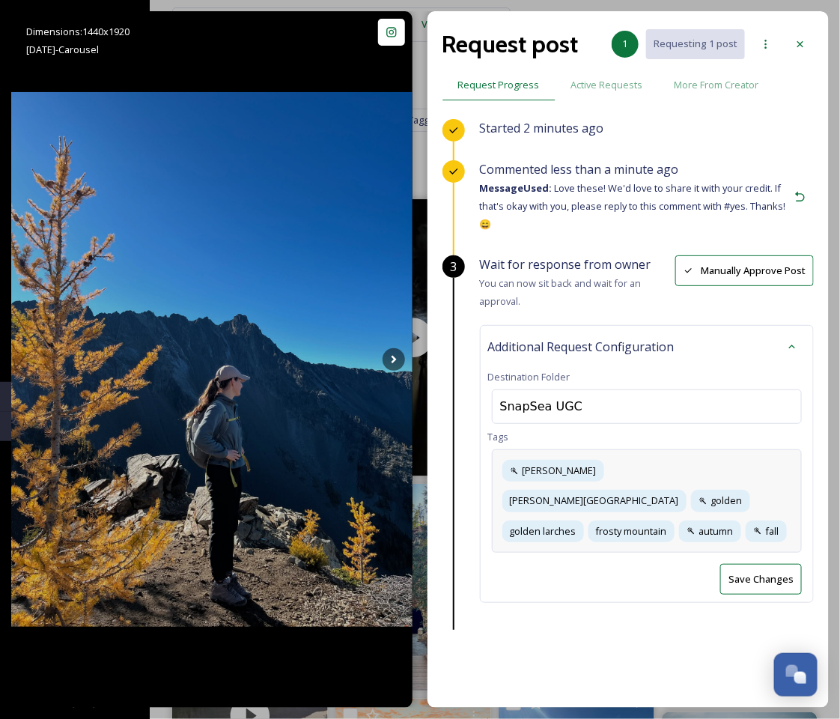
click at [760, 564] on button "Save Changes" at bounding box center [762, 579] width 82 height 31
click at [801, 45] on icon at bounding box center [801, 44] width 12 height 12
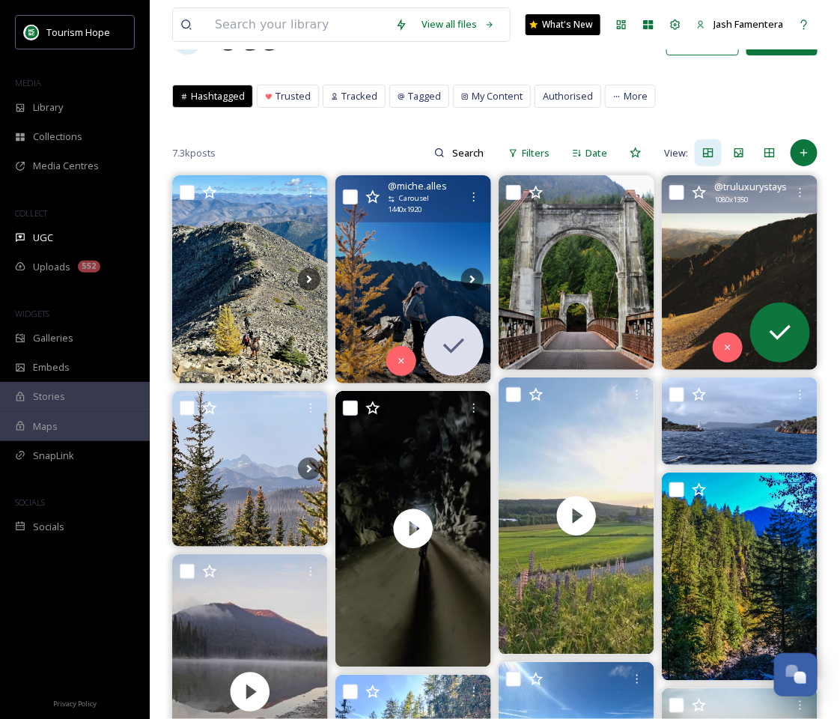
scroll to position [67, 0]
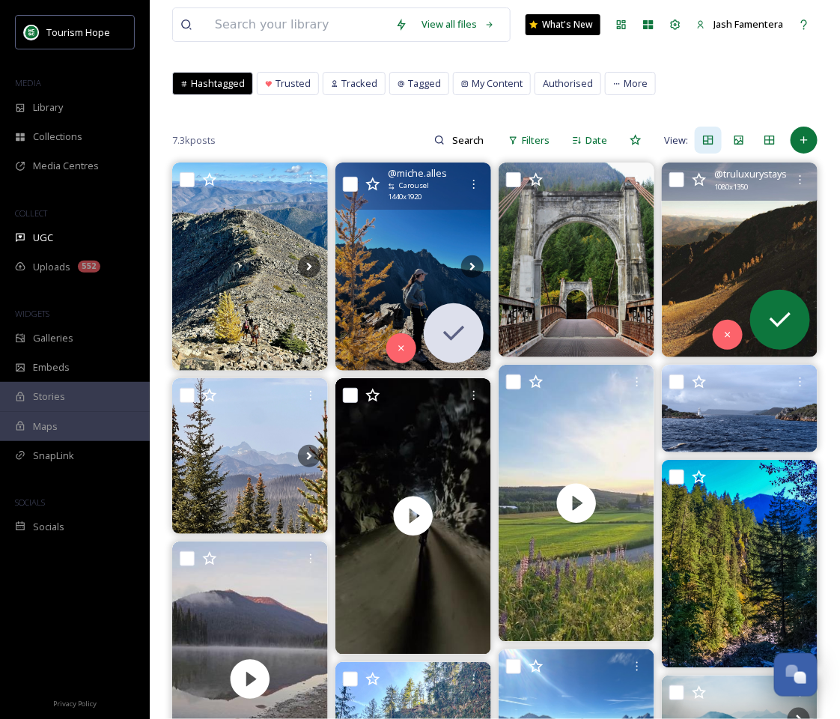
click at [709, 255] on img at bounding box center [740, 260] width 156 height 195
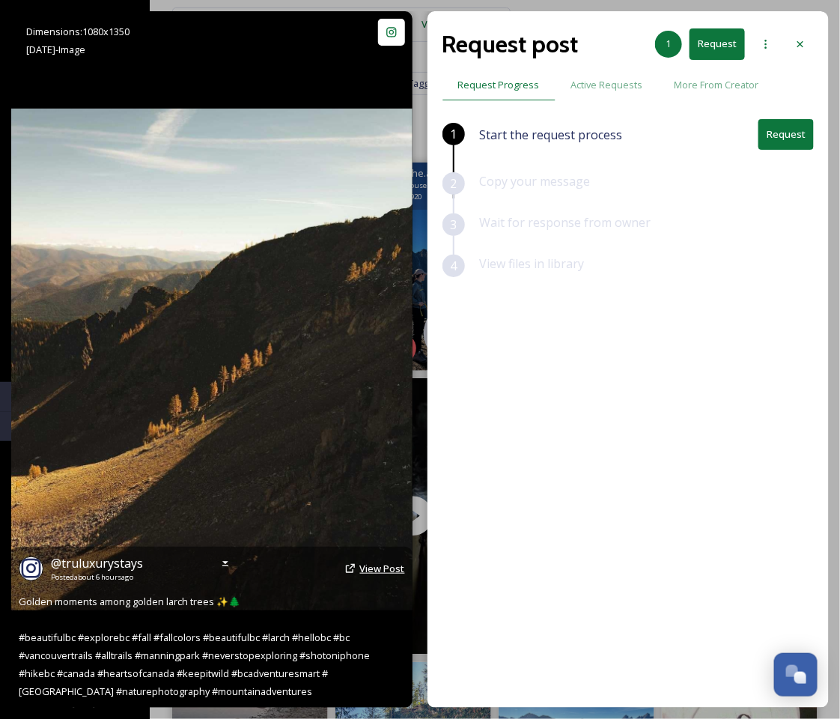
click at [363, 572] on span "View Post" at bounding box center [382, 568] width 45 height 13
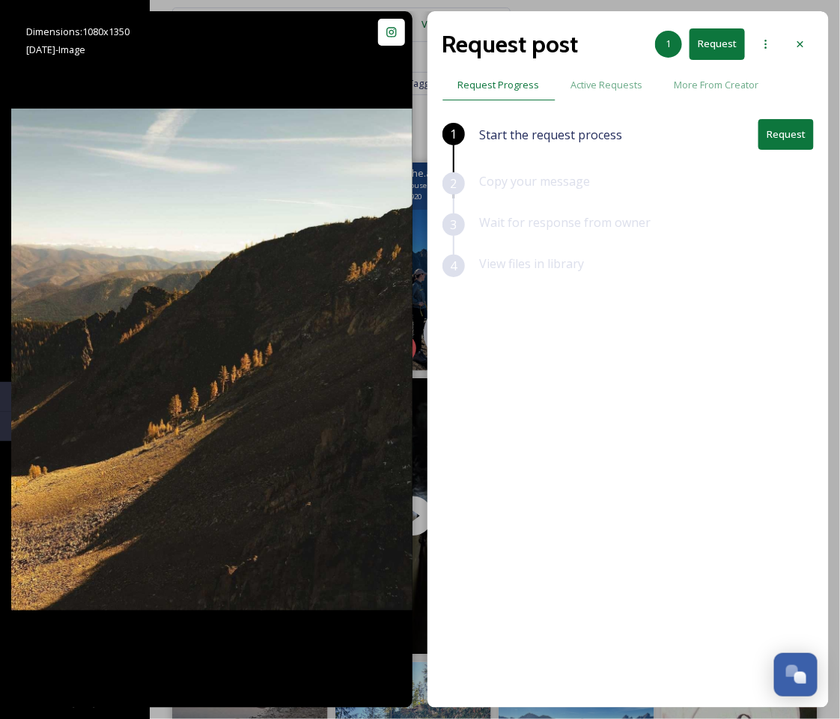
click at [768, 132] on button "Request" at bounding box center [786, 134] width 55 height 31
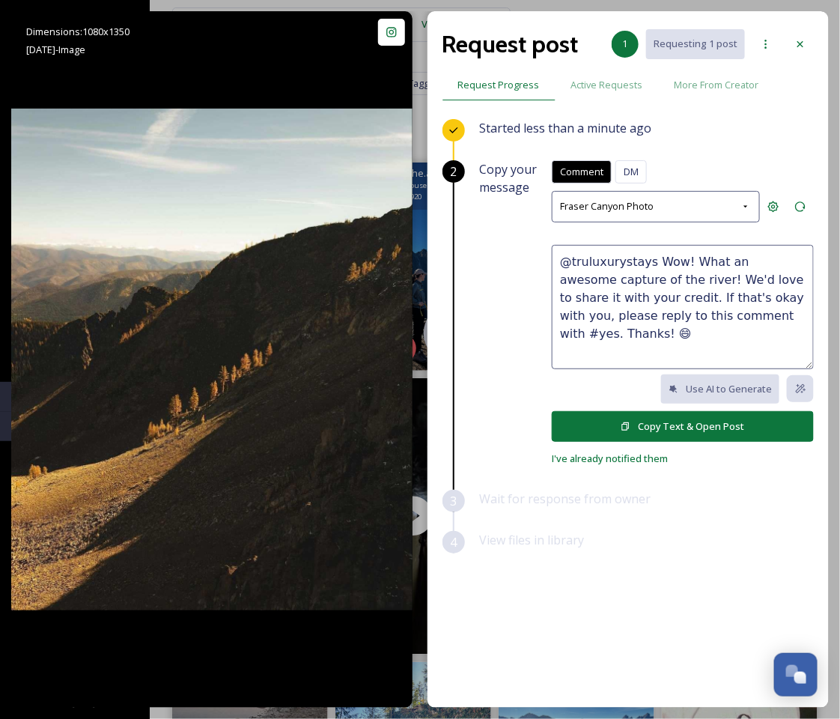
click at [651, 339] on textarea "@truluxurystays Wow! What an awesome capture of the river! We'd love to share i…" at bounding box center [683, 307] width 262 height 124
drag, startPoint x: 602, startPoint y: 279, endPoint x: 661, endPoint y: 279, distance: 59.9
click at [661, 279] on textarea "@truluxurystays Wow! What an awesome capture of the river! We'd love to share i…" at bounding box center [683, 307] width 262 height 124
type textarea "@truluxurystays Wow! What an awesome capture! We'd love to share it with your c…"
click at [652, 417] on button "Copy Text & Open Post" at bounding box center [683, 426] width 262 height 31
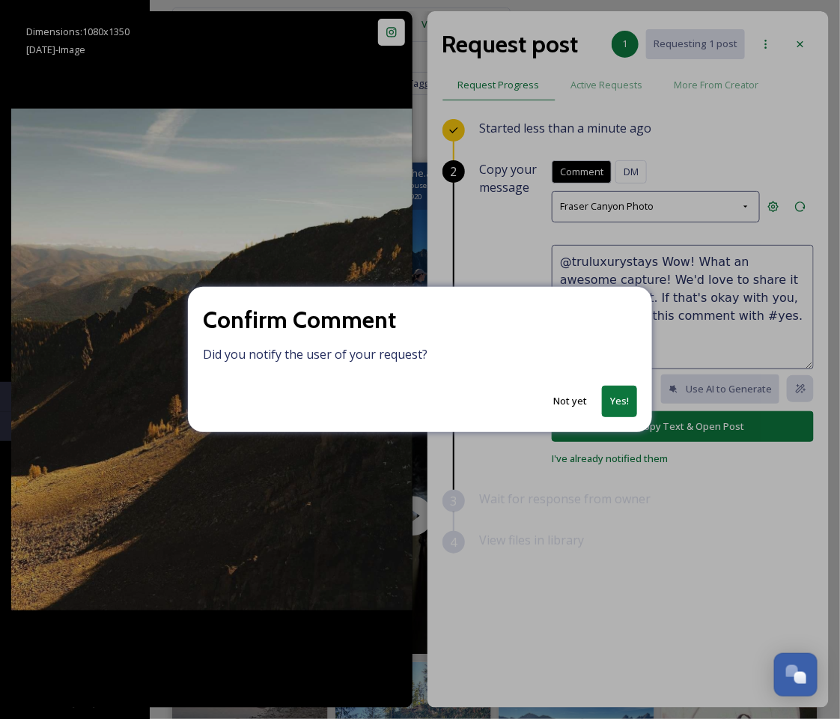
click at [619, 399] on button "Yes!" at bounding box center [619, 401] width 35 height 31
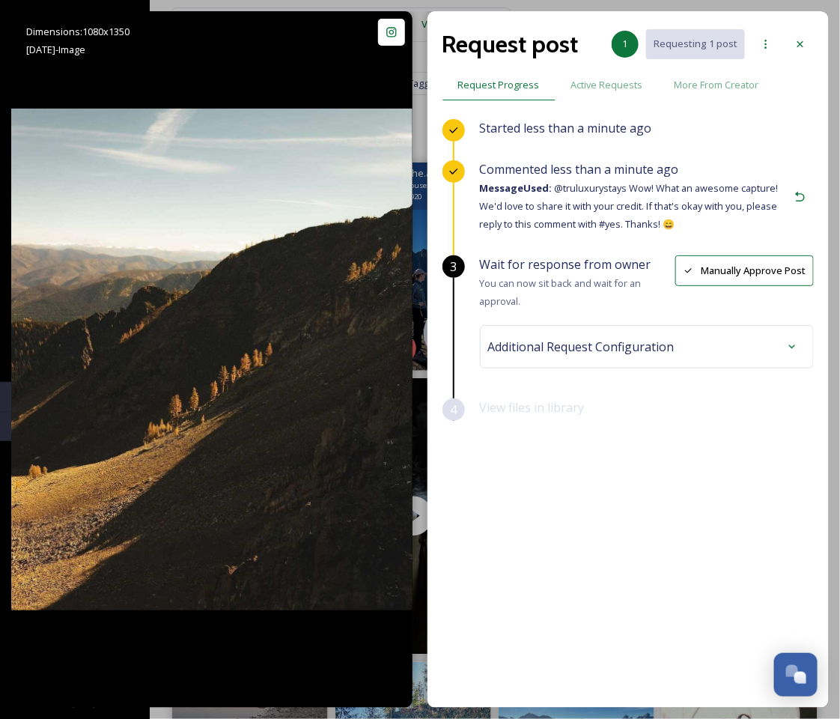
click at [531, 342] on span "Additional Request Configuration" at bounding box center [581, 347] width 187 height 18
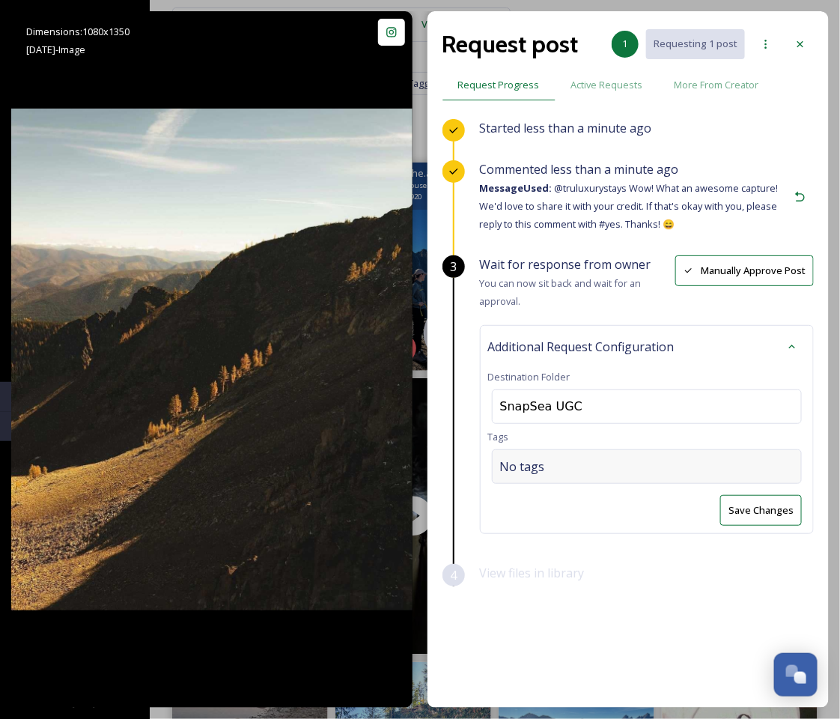
click at [543, 459] on div "No tags" at bounding box center [647, 466] width 310 height 34
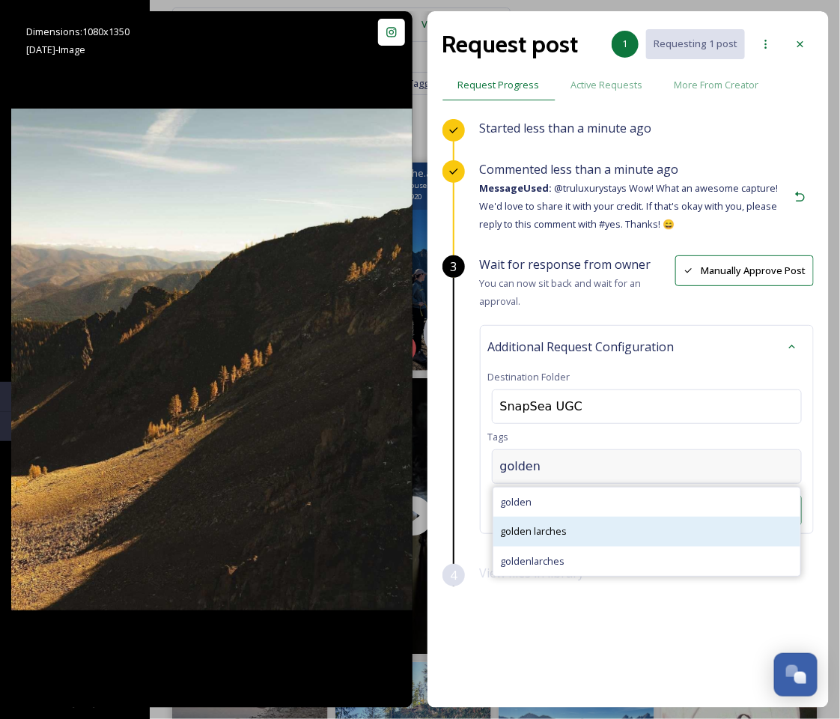
type input "golden"
click at [615, 519] on div "golden larches" at bounding box center [647, 531] width 307 height 29
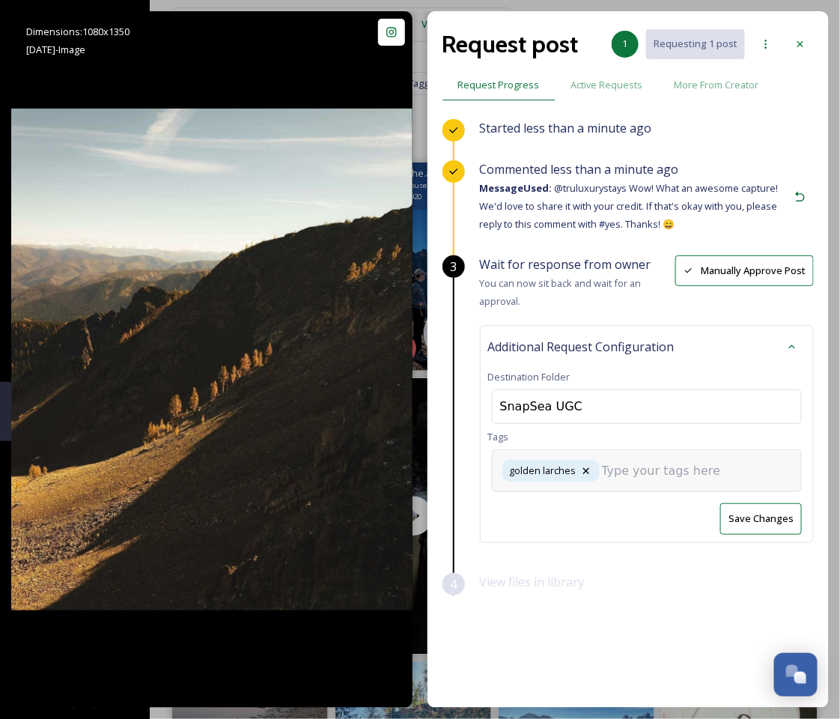
click at [623, 471] on input at bounding box center [677, 471] width 150 height 18
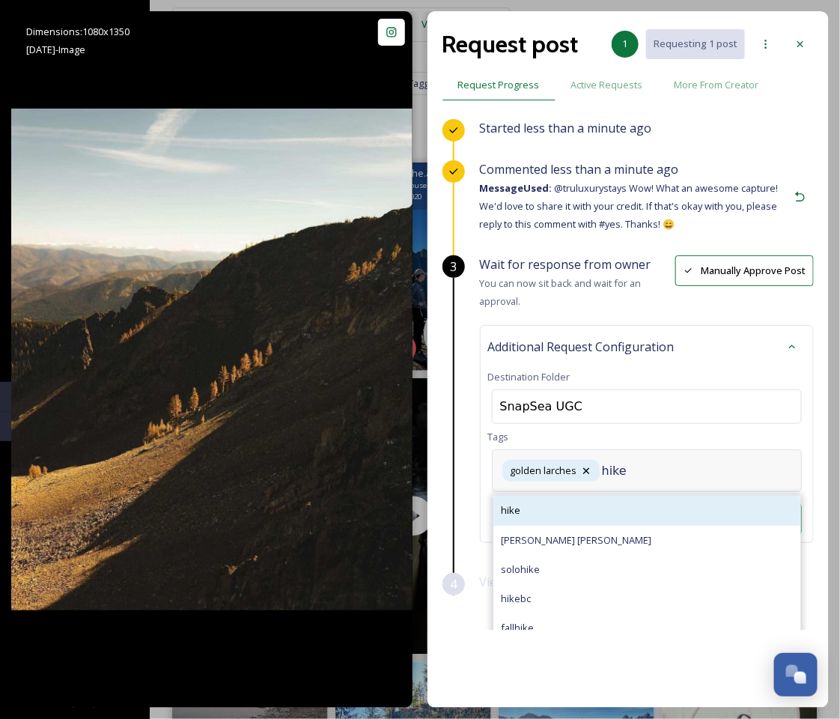
type input "hike"
click at [596, 513] on div "hike" at bounding box center [647, 510] width 307 height 29
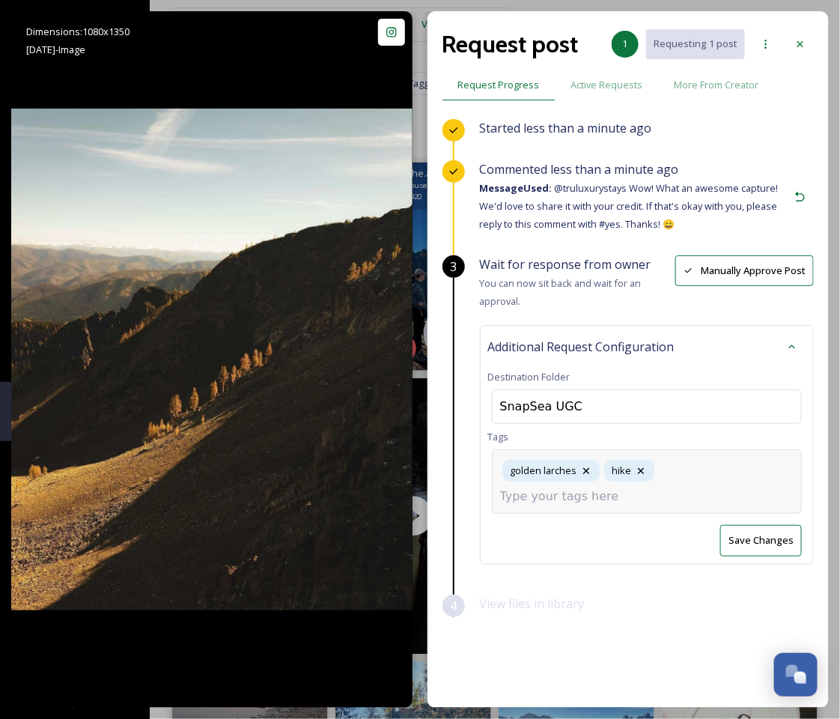
click at [650, 488] on input at bounding box center [575, 497] width 150 height 18
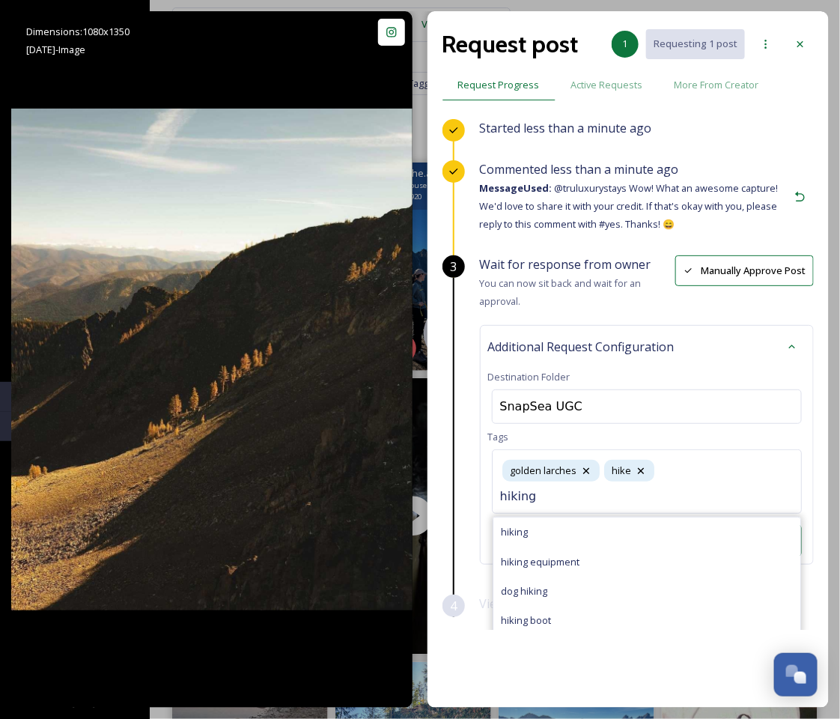
type input "hiking"
click at [649, 518] on div "hiking" at bounding box center [647, 532] width 307 height 29
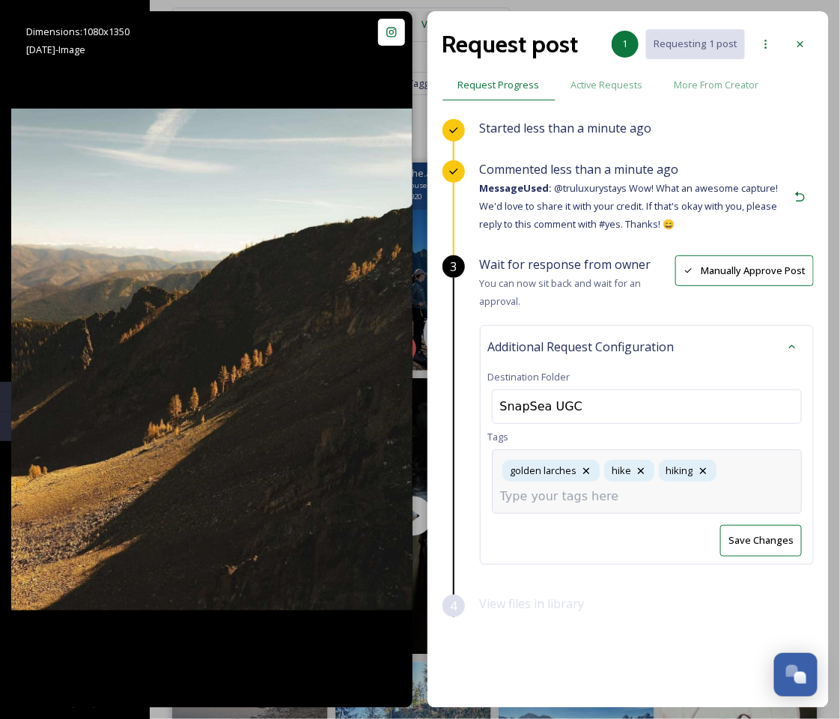
click at [736, 474] on div "golden larches hike hiking" at bounding box center [647, 481] width 310 height 64
click at [707, 546] on div "Wait for response from owner You can now sit back and wait for an approval. Man…" at bounding box center [647, 424] width 334 height 339
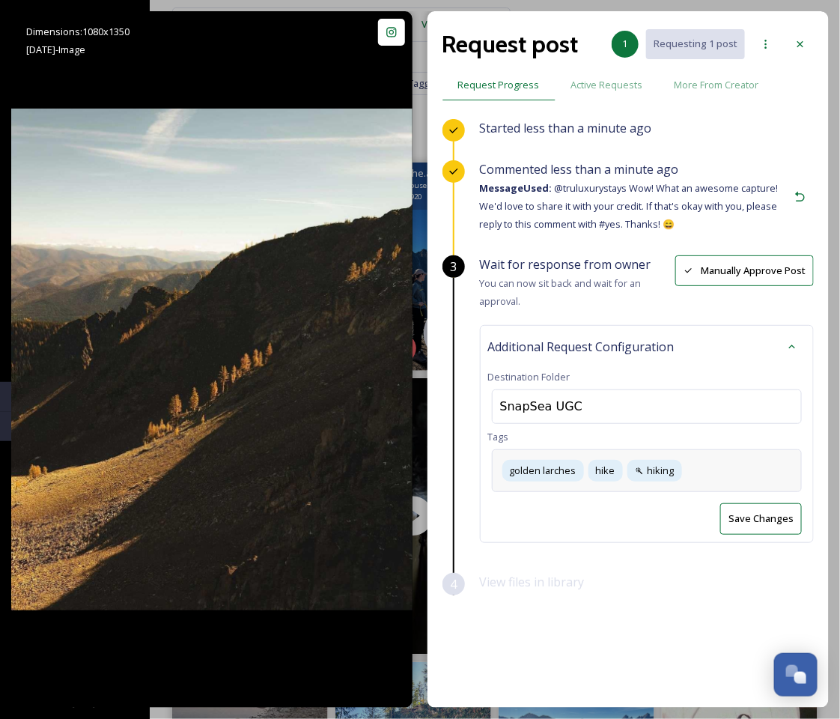
click at [768, 468] on div "golden larches hike hiking" at bounding box center [647, 470] width 310 height 43
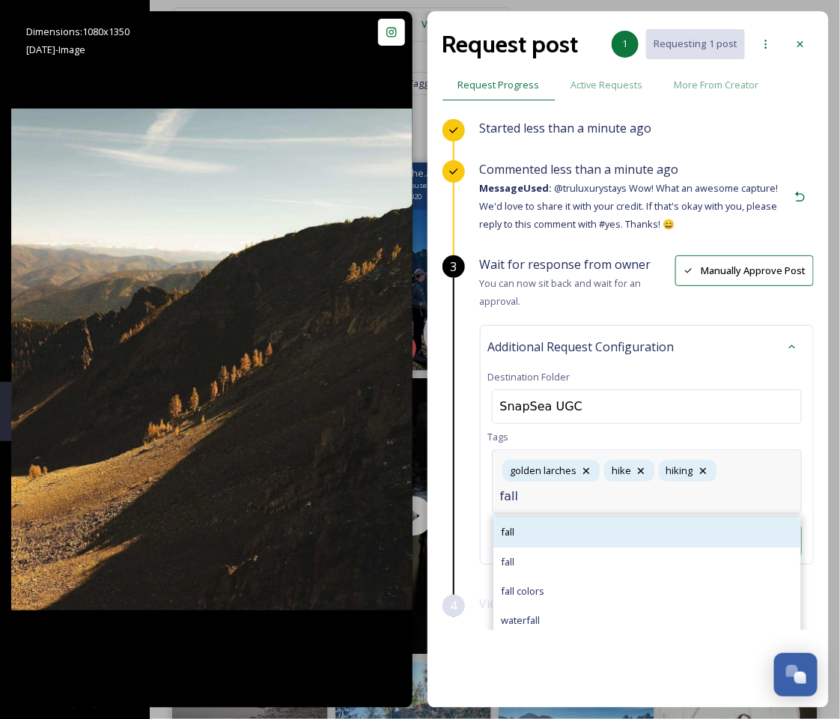
type input "fall"
click at [662, 533] on div "fall" at bounding box center [647, 532] width 307 height 29
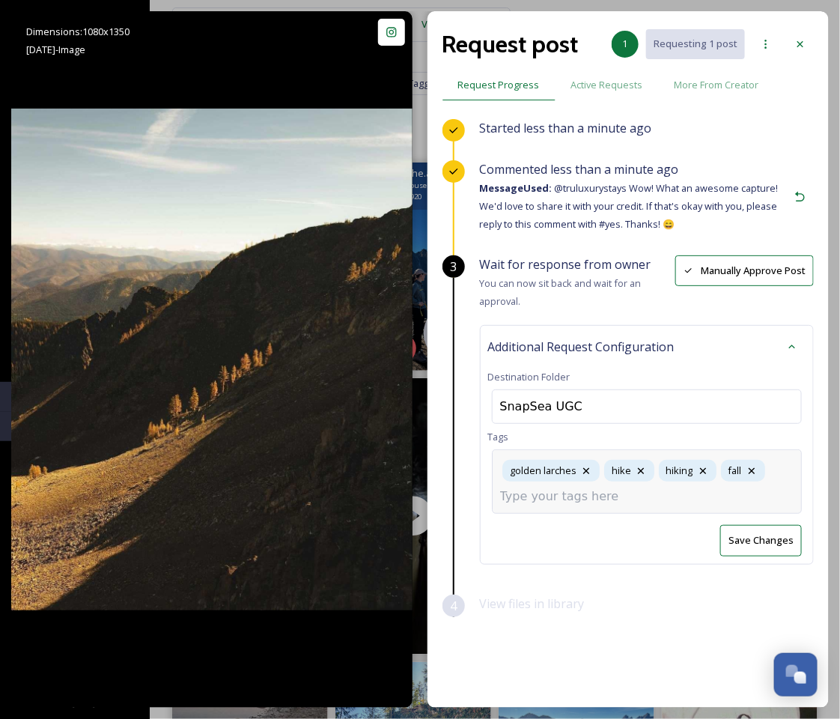
click at [670, 656] on div "Request post 1 Requesting 1 post Request Progress Active Requests More From Cre…" at bounding box center [629, 359] width 402 height 697
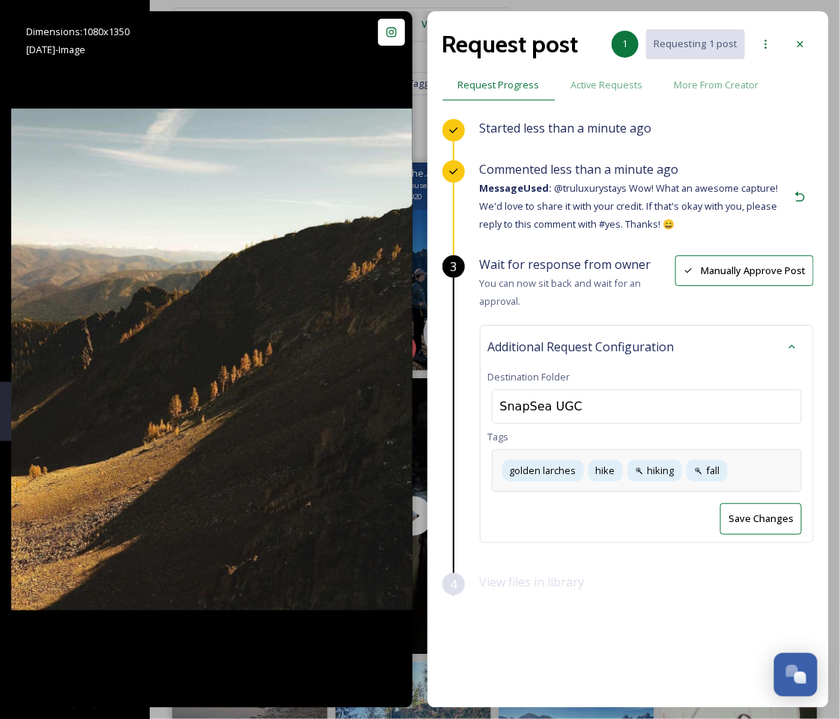
click at [780, 441] on div "Additional Request Configuration Destination Folder SnapSea UGC Tags golden lar…" at bounding box center [647, 433] width 334 height 217
click at [770, 476] on div "golden larches hike hiking fall" at bounding box center [647, 470] width 310 height 43
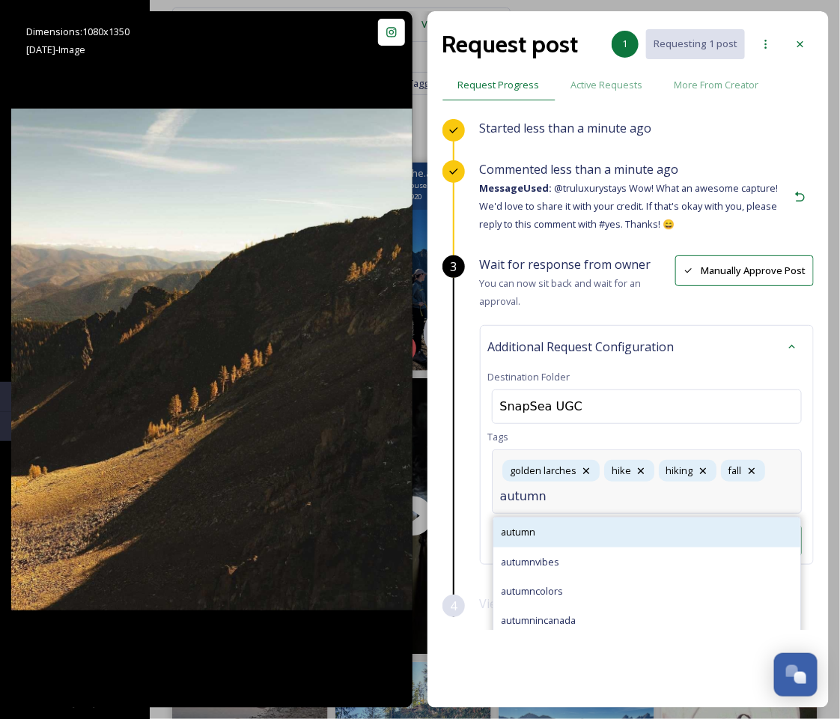
type input "autumn"
click at [741, 523] on div "autumn" at bounding box center [647, 532] width 307 height 29
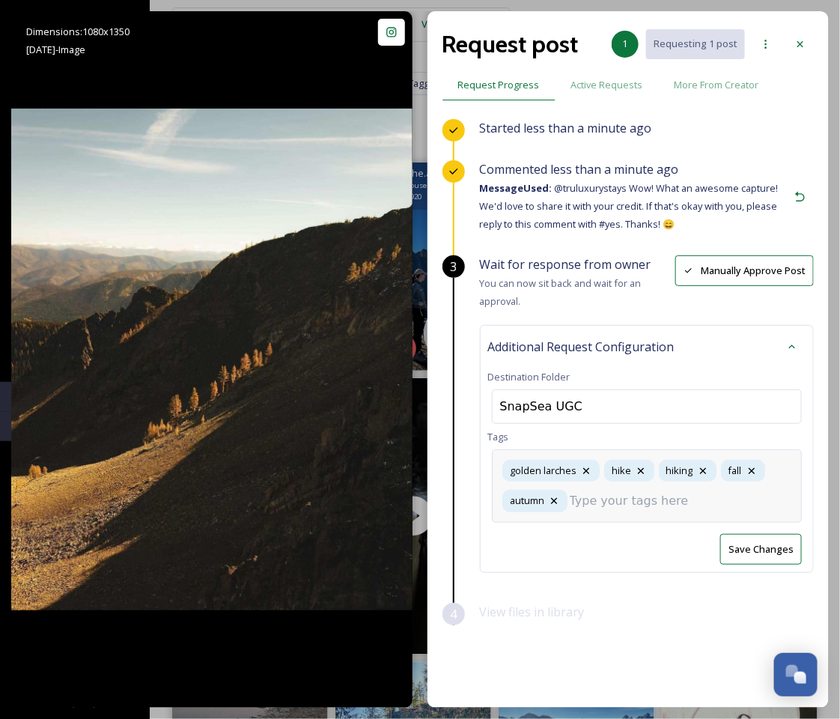
click at [670, 566] on div "Wait for response from owner You can now sit back and wait for an approval. Man…" at bounding box center [647, 429] width 334 height 348
click at [797, 474] on div "golden larches hike hiking fall autumn" at bounding box center [647, 485] width 310 height 73
type input "mountain"
click at [681, 532] on div "mountain" at bounding box center [647, 541] width 307 height 29
click at [778, 556] on button "Save Changes" at bounding box center [762, 571] width 82 height 31
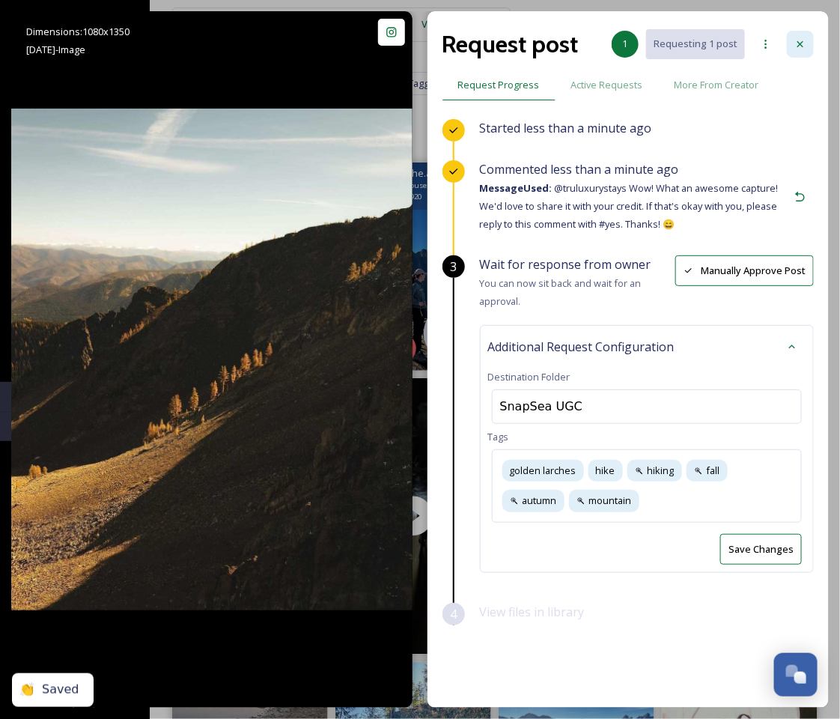
click at [799, 36] on div at bounding box center [800, 44] width 27 height 27
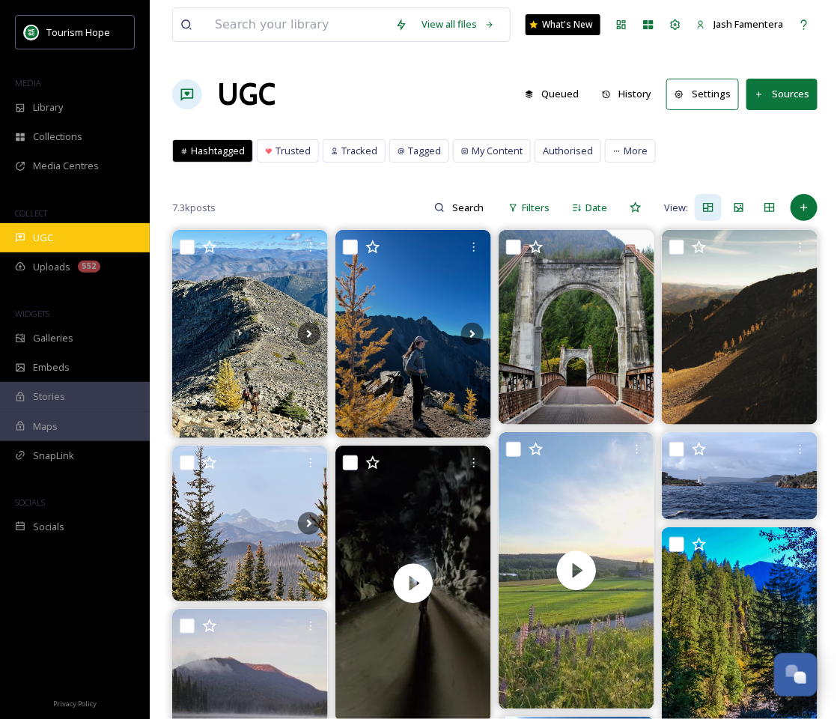
click at [79, 241] on div "UGC" at bounding box center [75, 237] width 150 height 29
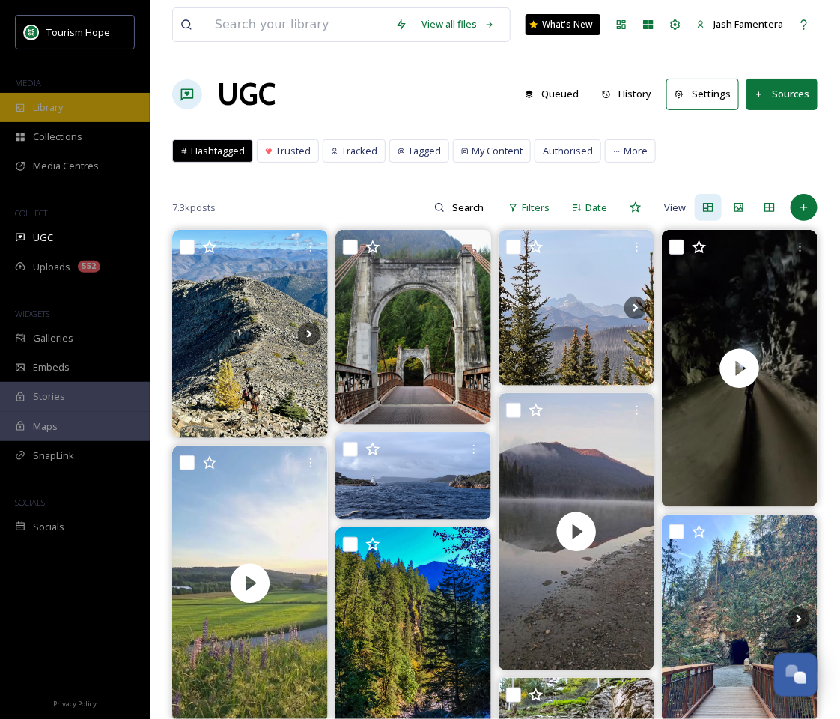
click at [76, 111] on div "Library" at bounding box center [75, 107] width 150 height 29
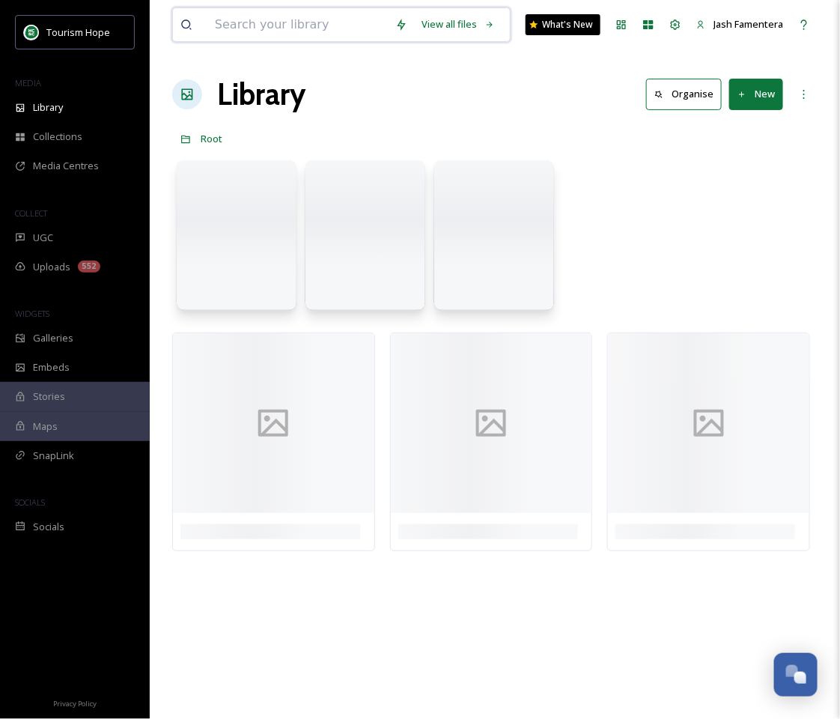
click at [280, 13] on input at bounding box center [297, 24] width 181 height 33
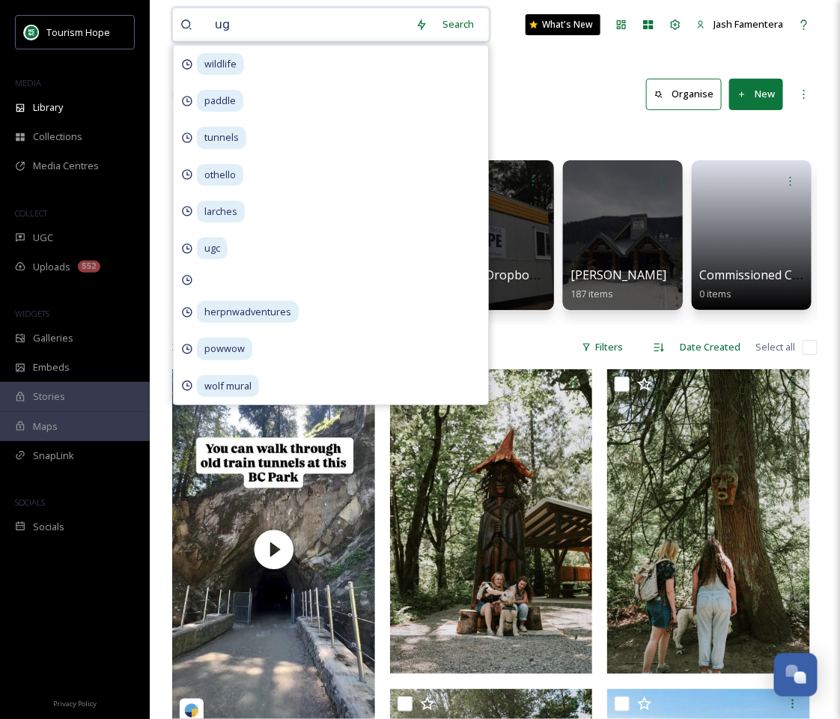
type input "ugc"
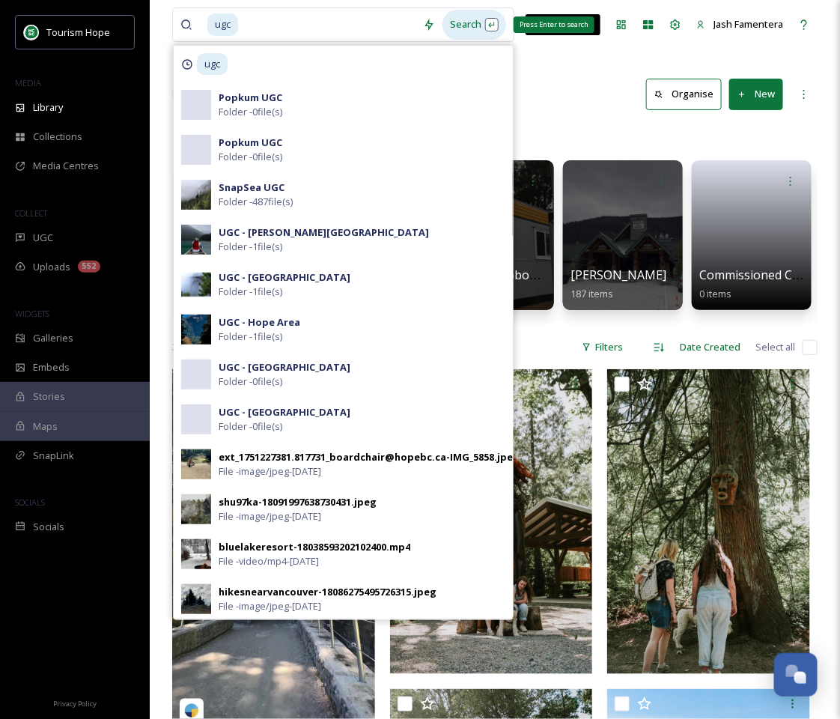
click at [463, 24] on div "Search Press Enter to search" at bounding box center [475, 24] width 64 height 29
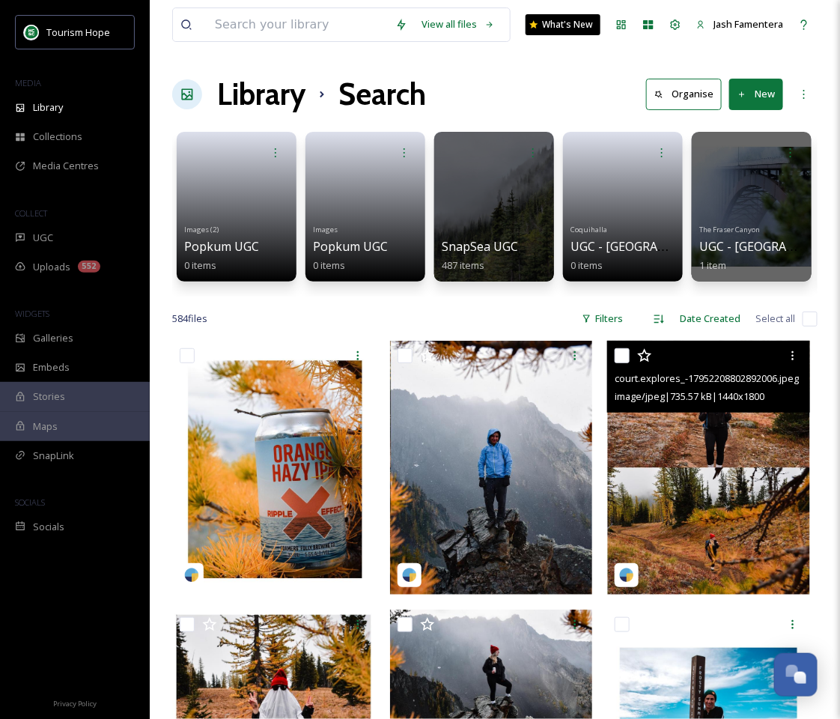
click at [672, 439] on img at bounding box center [709, 468] width 203 height 254
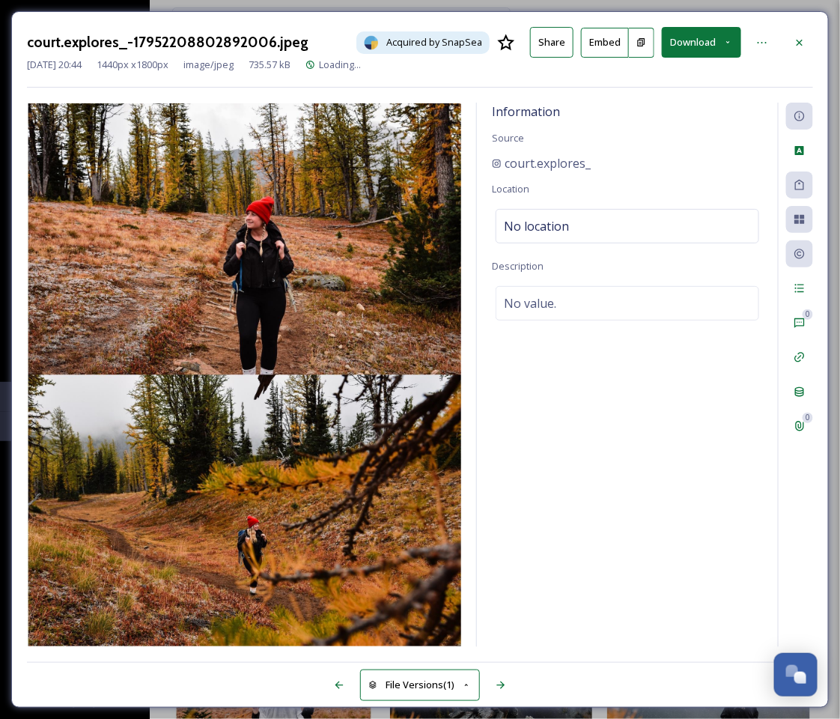
click at [672, 439] on div "Information Source court.explores_ Location No location Description No value." at bounding box center [627, 375] width 301 height 545
click at [790, 42] on div at bounding box center [800, 42] width 27 height 27
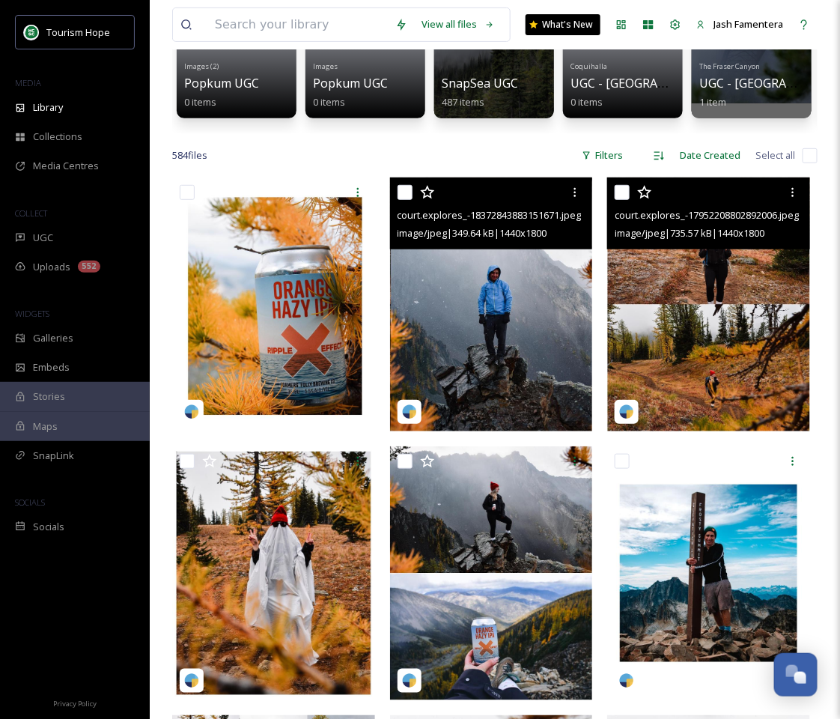
scroll to position [234, 0]
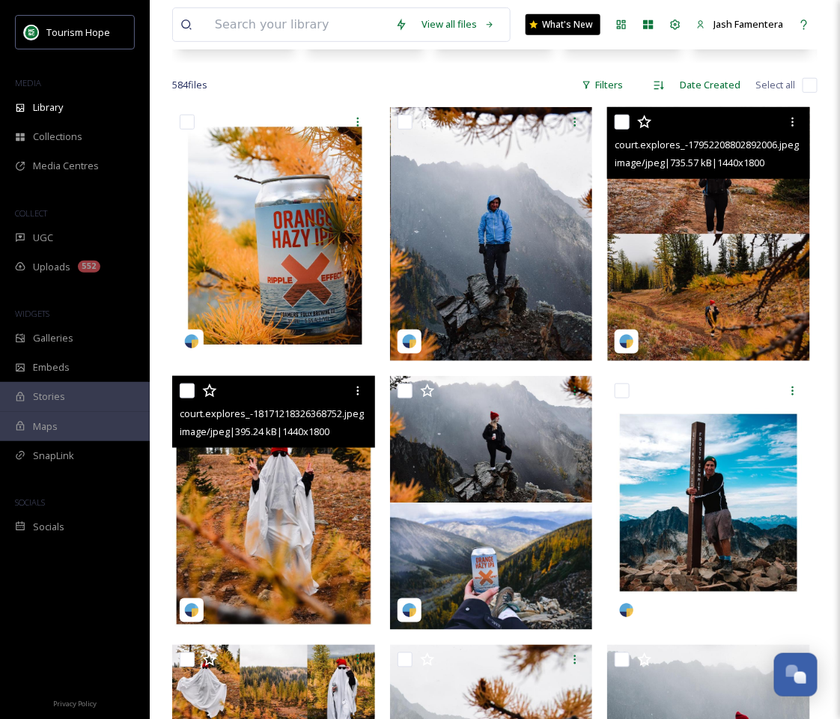
click at [301, 460] on img at bounding box center [273, 503] width 203 height 254
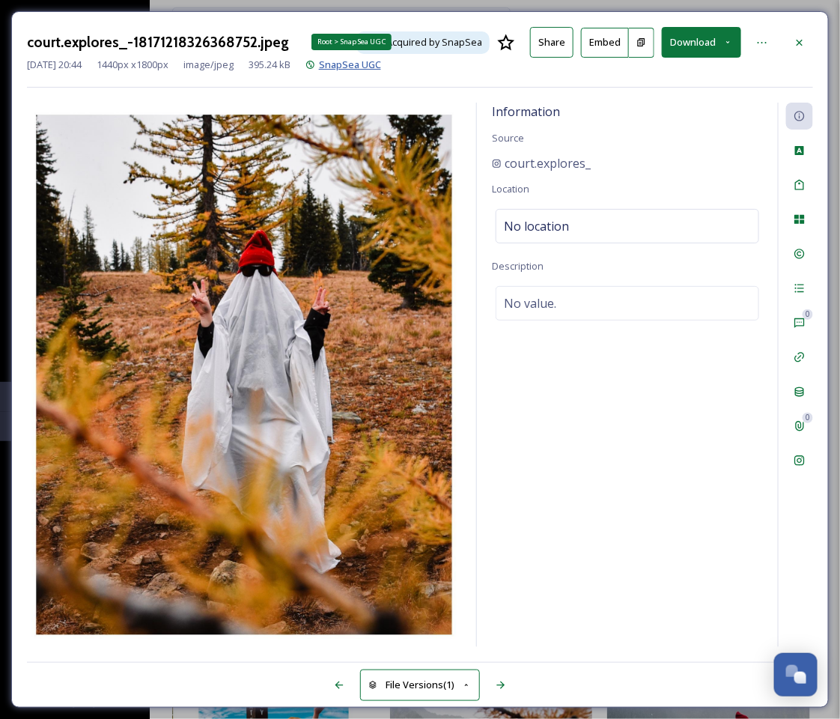
click at [366, 67] on span "SnapSea UGC" at bounding box center [350, 64] width 62 height 13
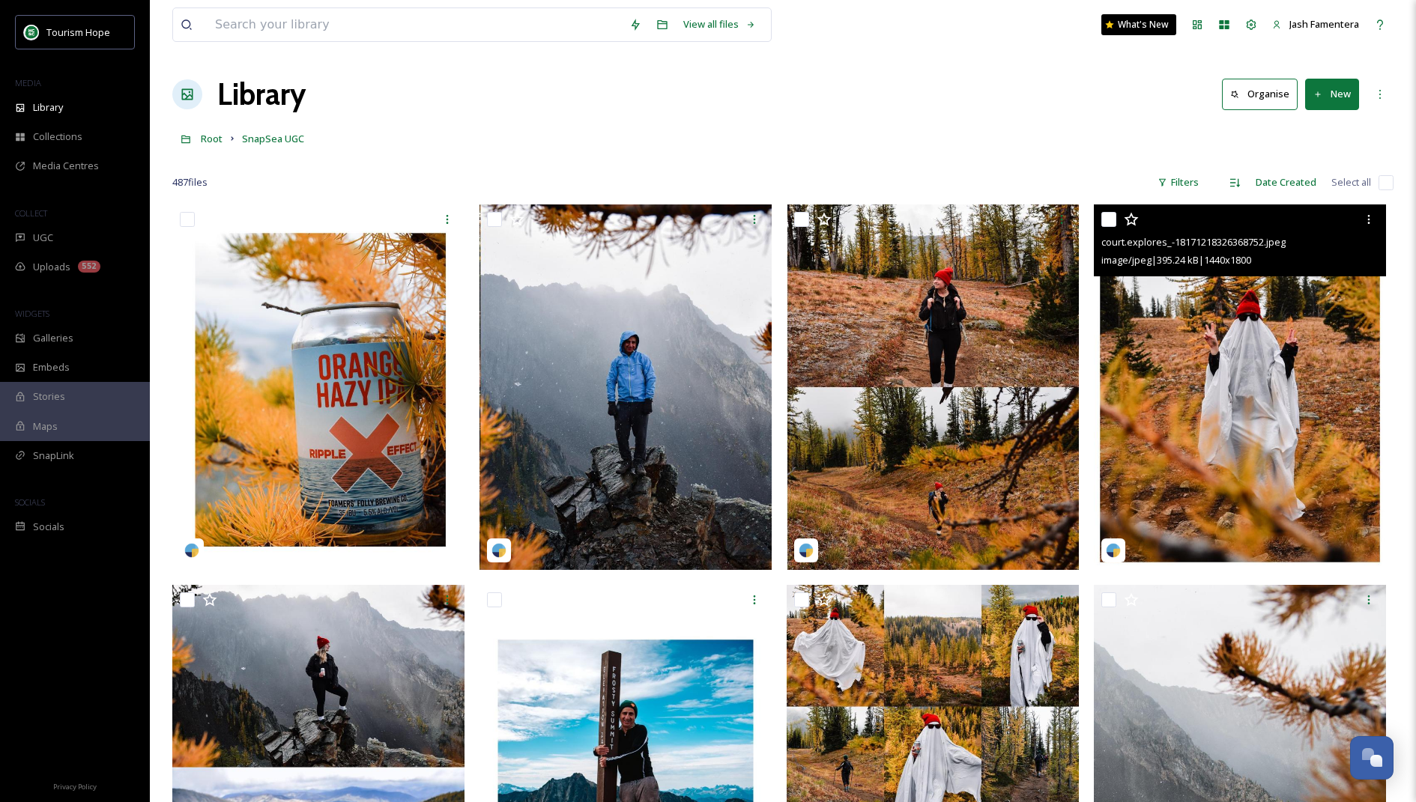
click at [1215, 303] on img at bounding box center [1240, 388] width 292 height 366
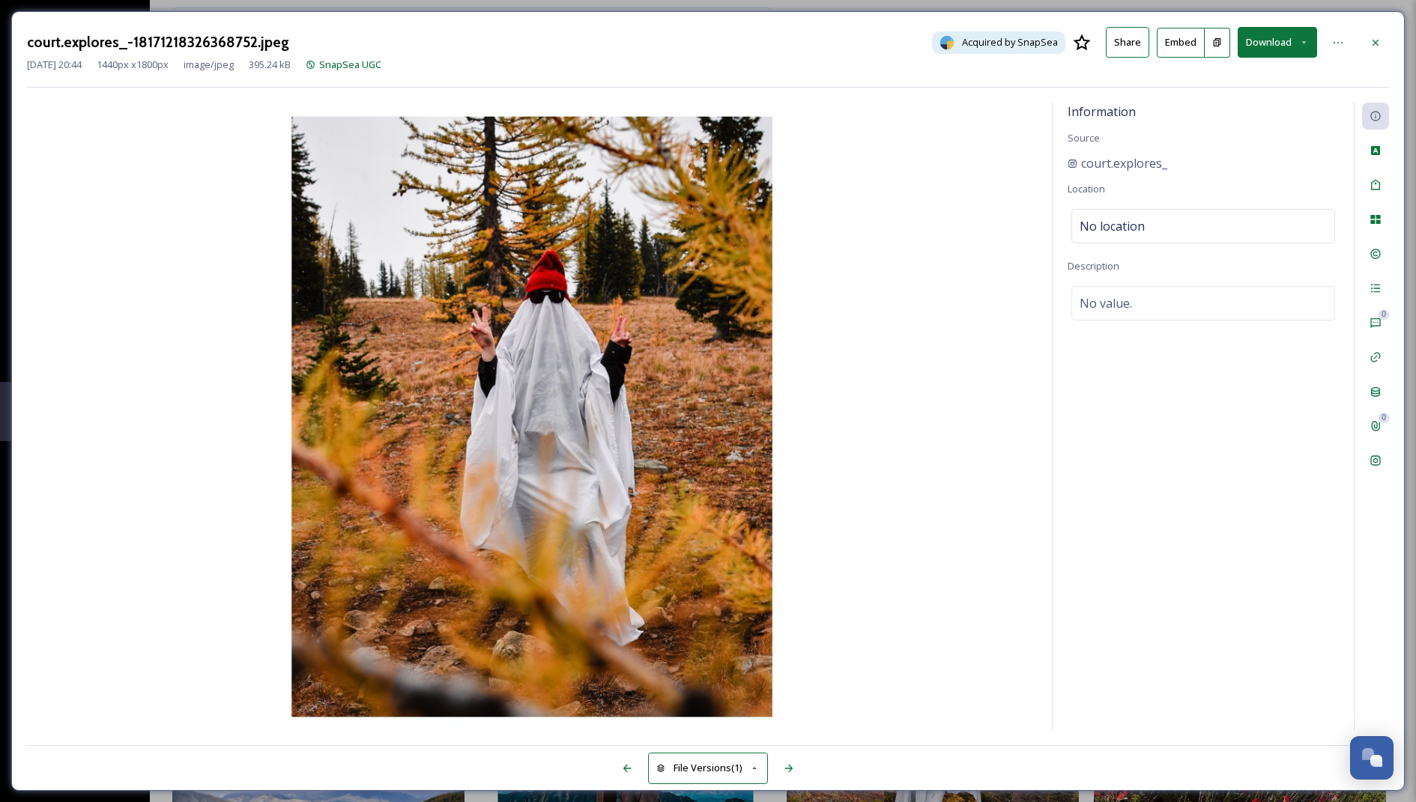
click at [1258, 43] on button "Download" at bounding box center [1276, 42] width 79 height 31
click at [1223, 79] on span "Download Original (1440 x 1800)" at bounding box center [1238, 77] width 142 height 14
click at [1365, 43] on div at bounding box center [1375, 42] width 27 height 27
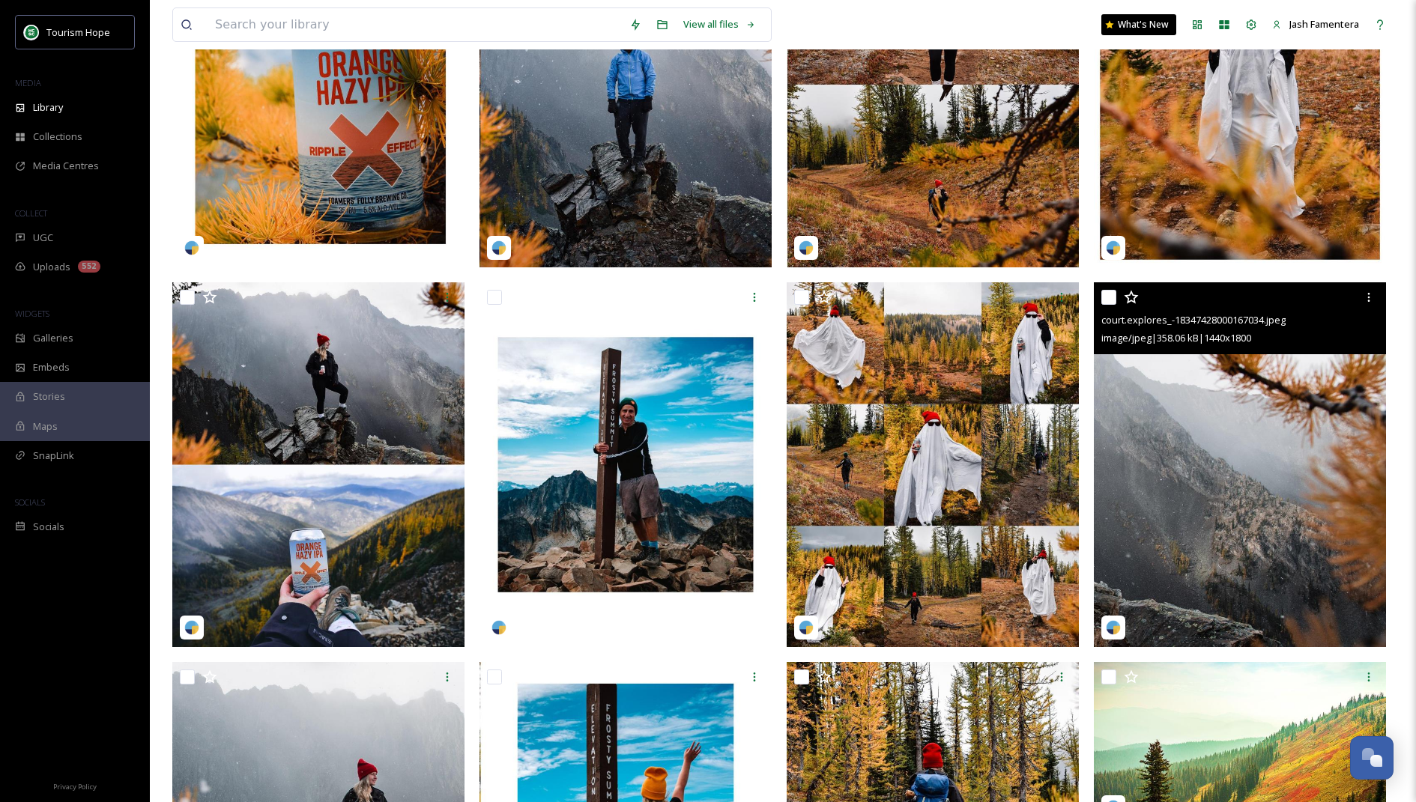
scroll to position [294, 0]
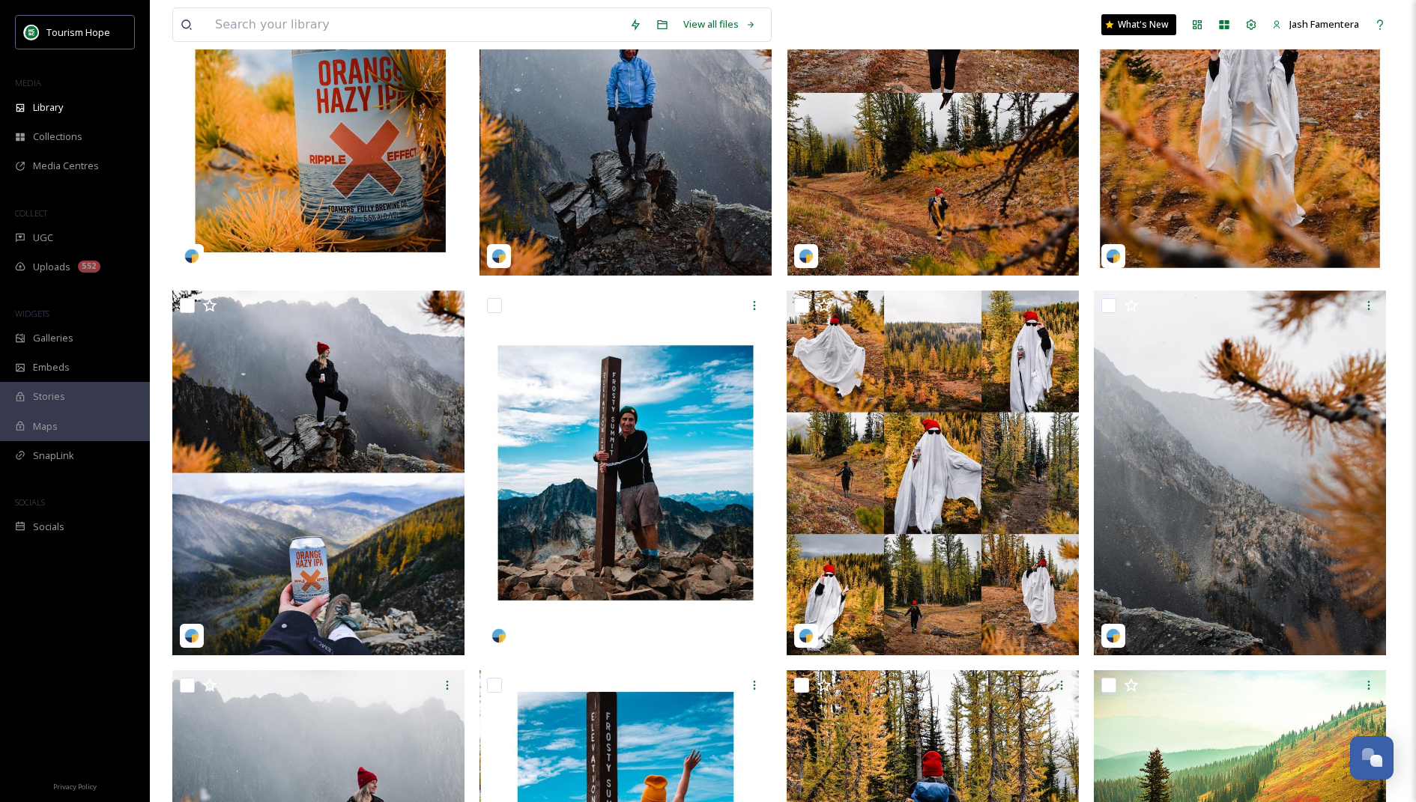
click at [988, 181] on img at bounding box center [933, 93] width 292 height 366
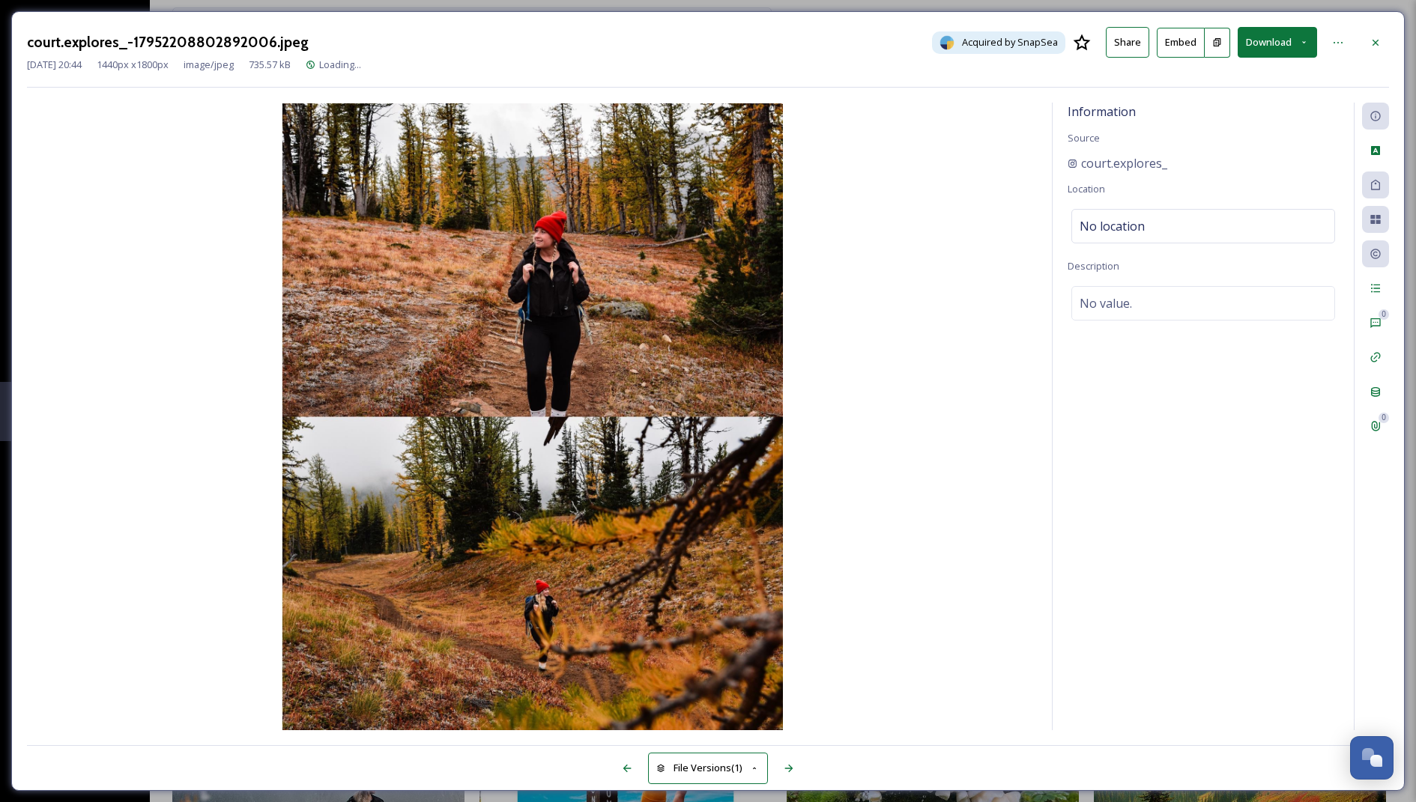
click at [1278, 43] on button "Download" at bounding box center [1276, 42] width 79 height 31
click at [1219, 72] on span "Download Original (1440 x 1800)" at bounding box center [1238, 77] width 142 height 14
click at [1379, 40] on icon at bounding box center [1375, 43] width 12 height 12
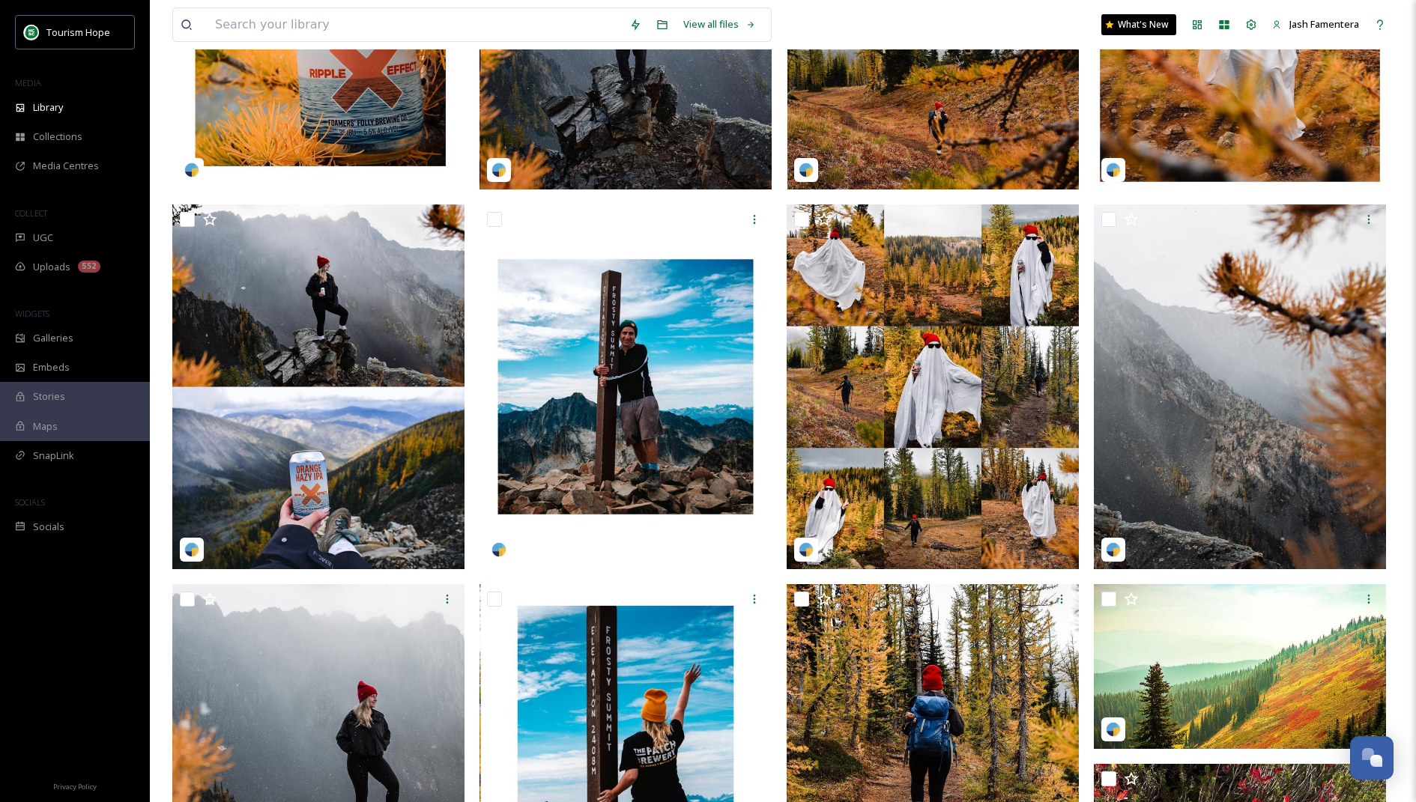
scroll to position [390, 0]
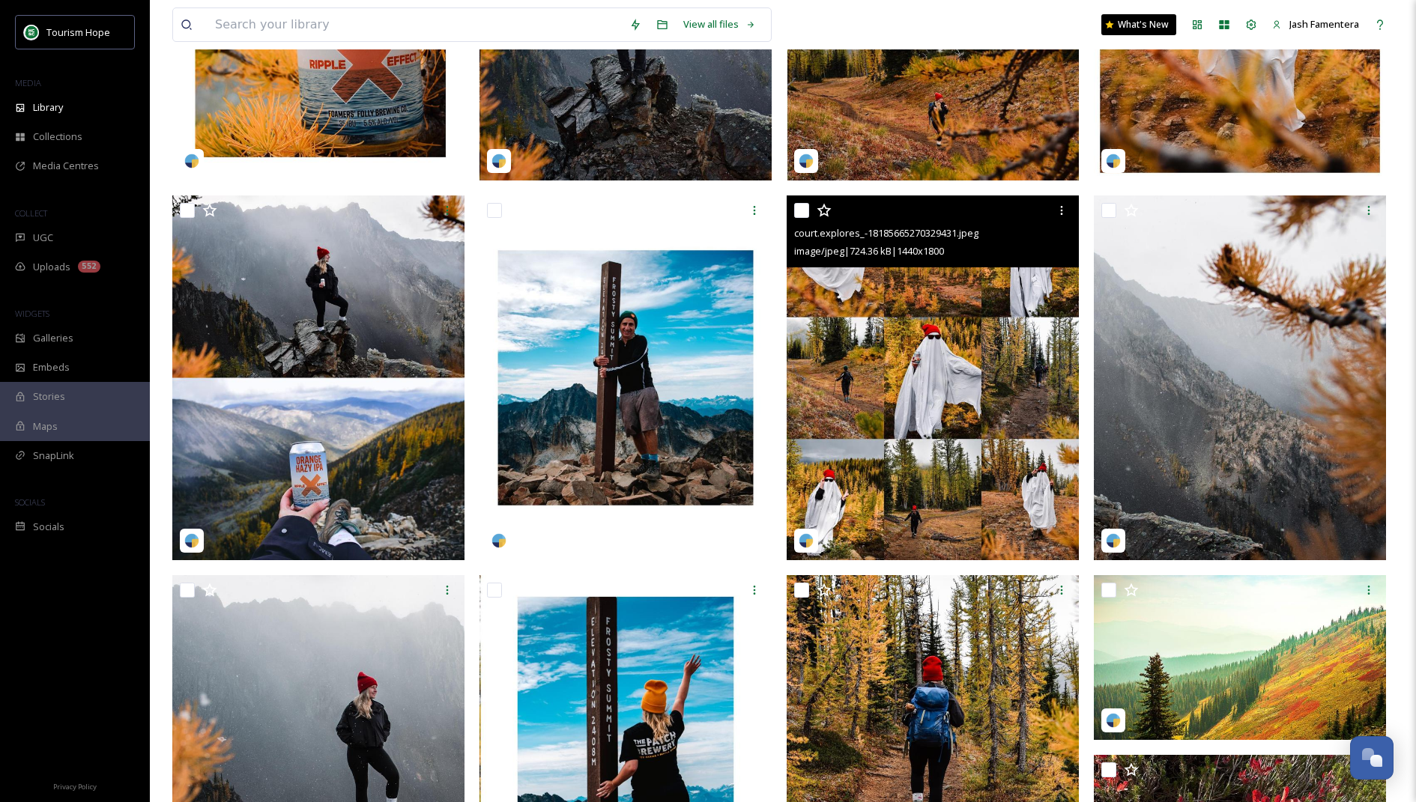
click at [920, 326] on img at bounding box center [933, 379] width 292 height 366
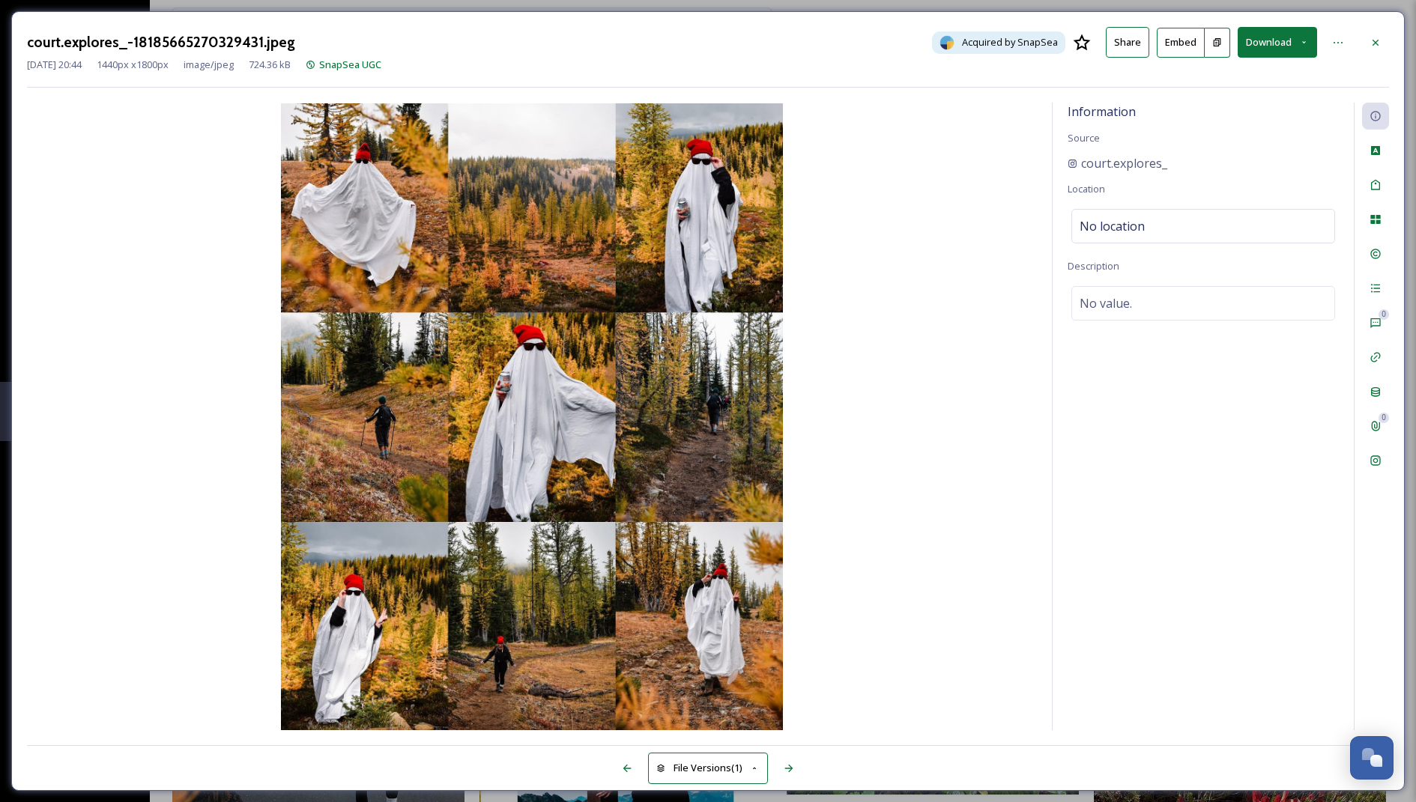
click at [1273, 40] on button "Download" at bounding box center [1276, 42] width 79 height 31
click at [1236, 76] on span "Download Original (1440 x 1800)" at bounding box center [1238, 77] width 142 height 14
drag, startPoint x: 1174, startPoint y: 166, endPoint x: 1080, endPoint y: 167, distance: 93.6
click at [1080, 167] on div "court.explores_" at bounding box center [1202, 163] width 271 height 18
copy span "court.explores_"
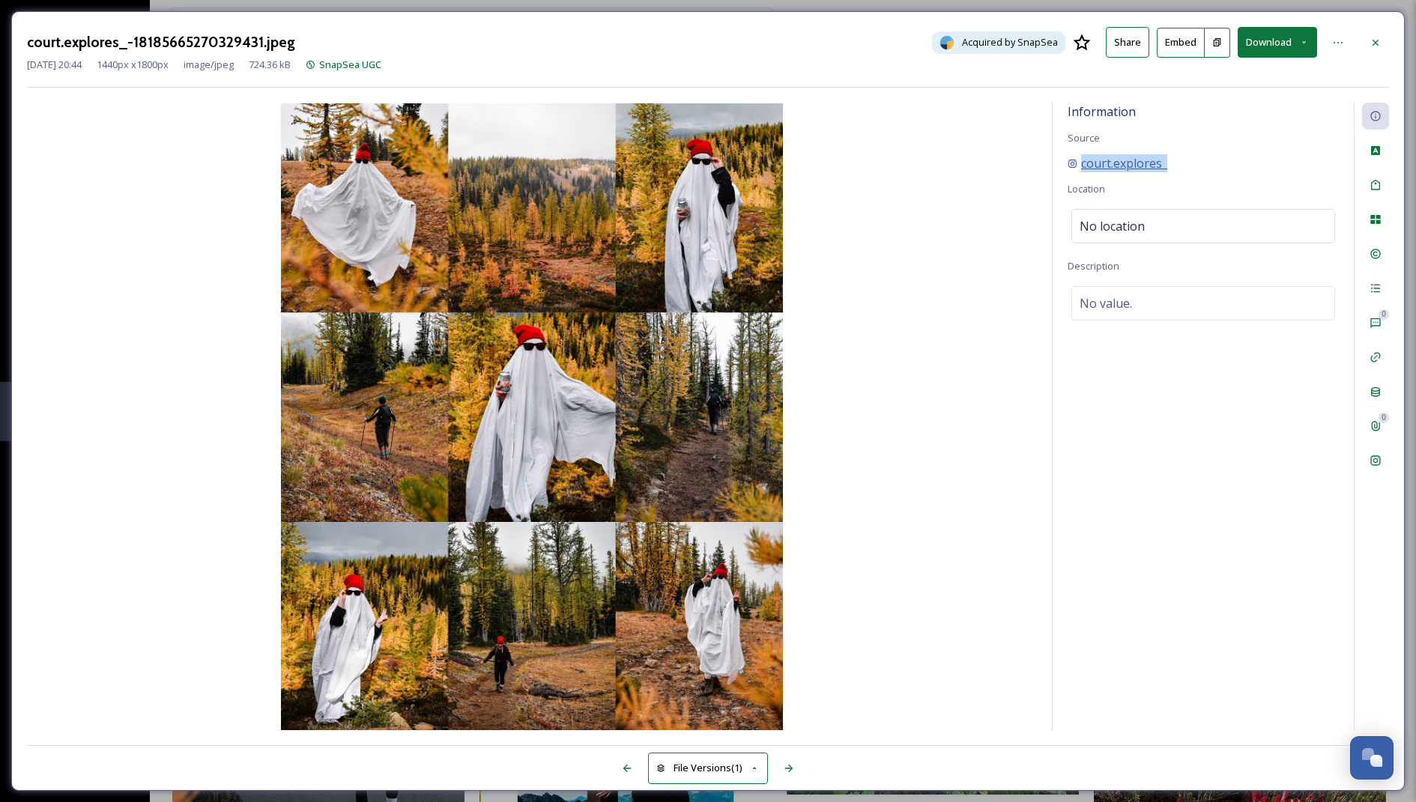
copy span "court.explores_"
click at [1374, 37] on icon at bounding box center [1375, 43] width 12 height 12
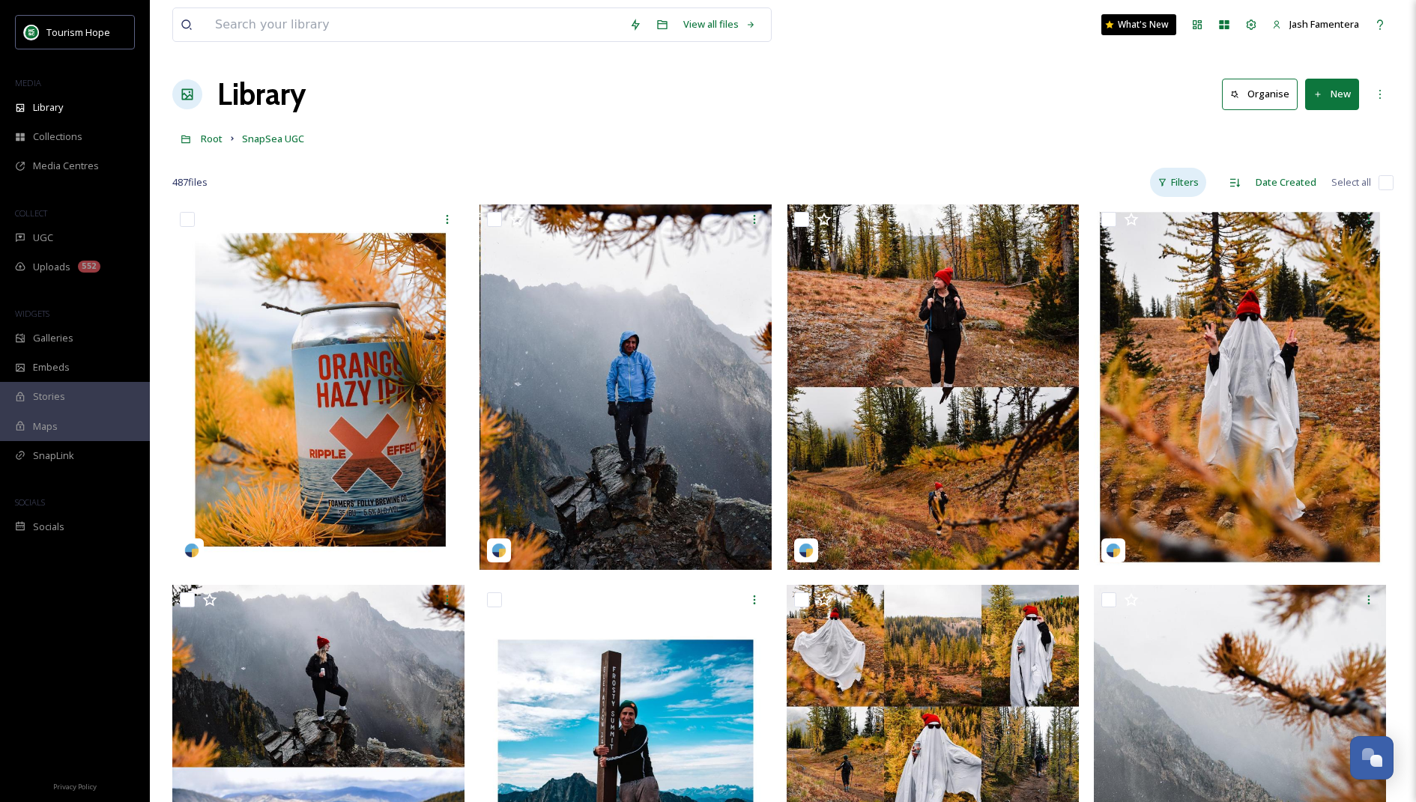
click at [1175, 178] on div "Filters" at bounding box center [1178, 182] width 56 height 29
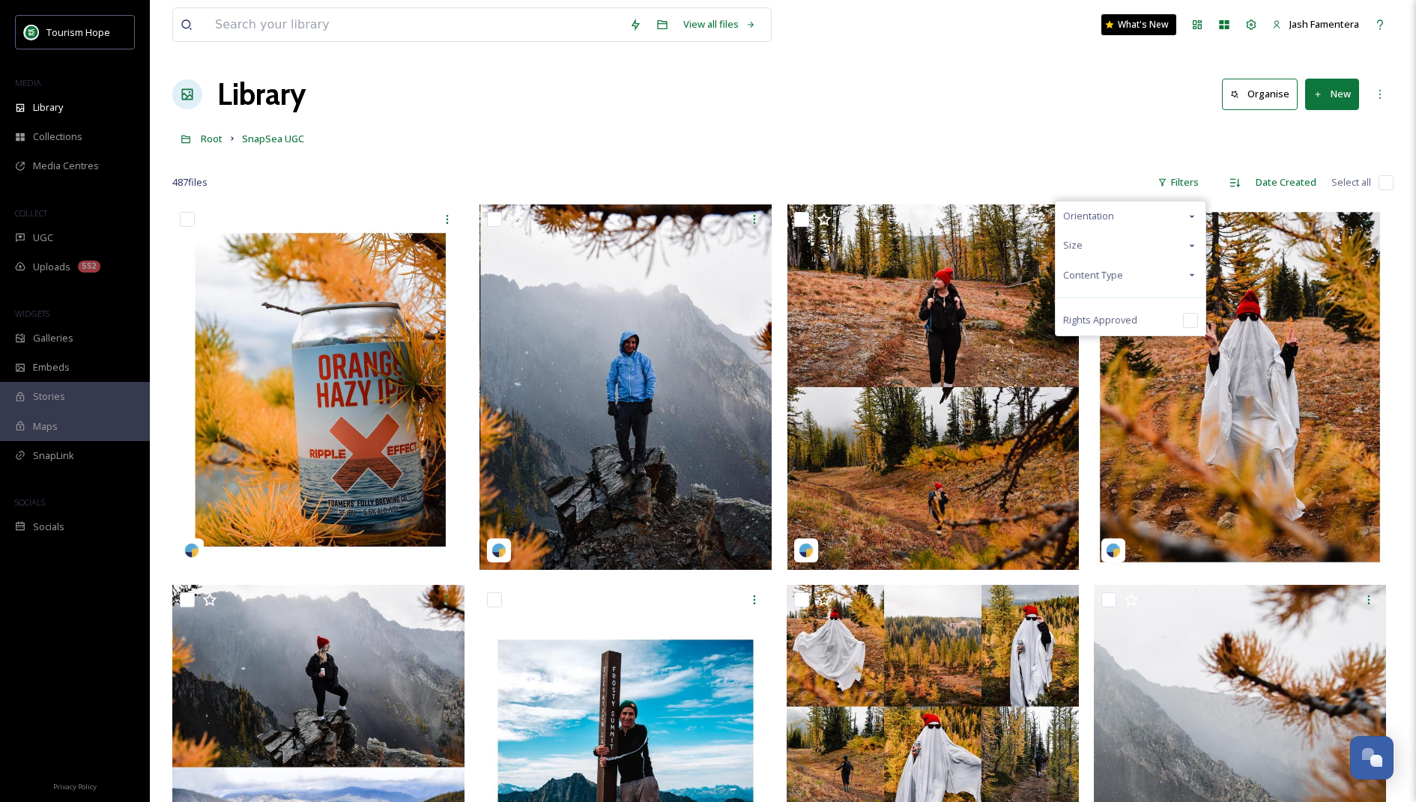
click at [1102, 285] on div "Content Type" at bounding box center [1130, 275] width 150 height 29
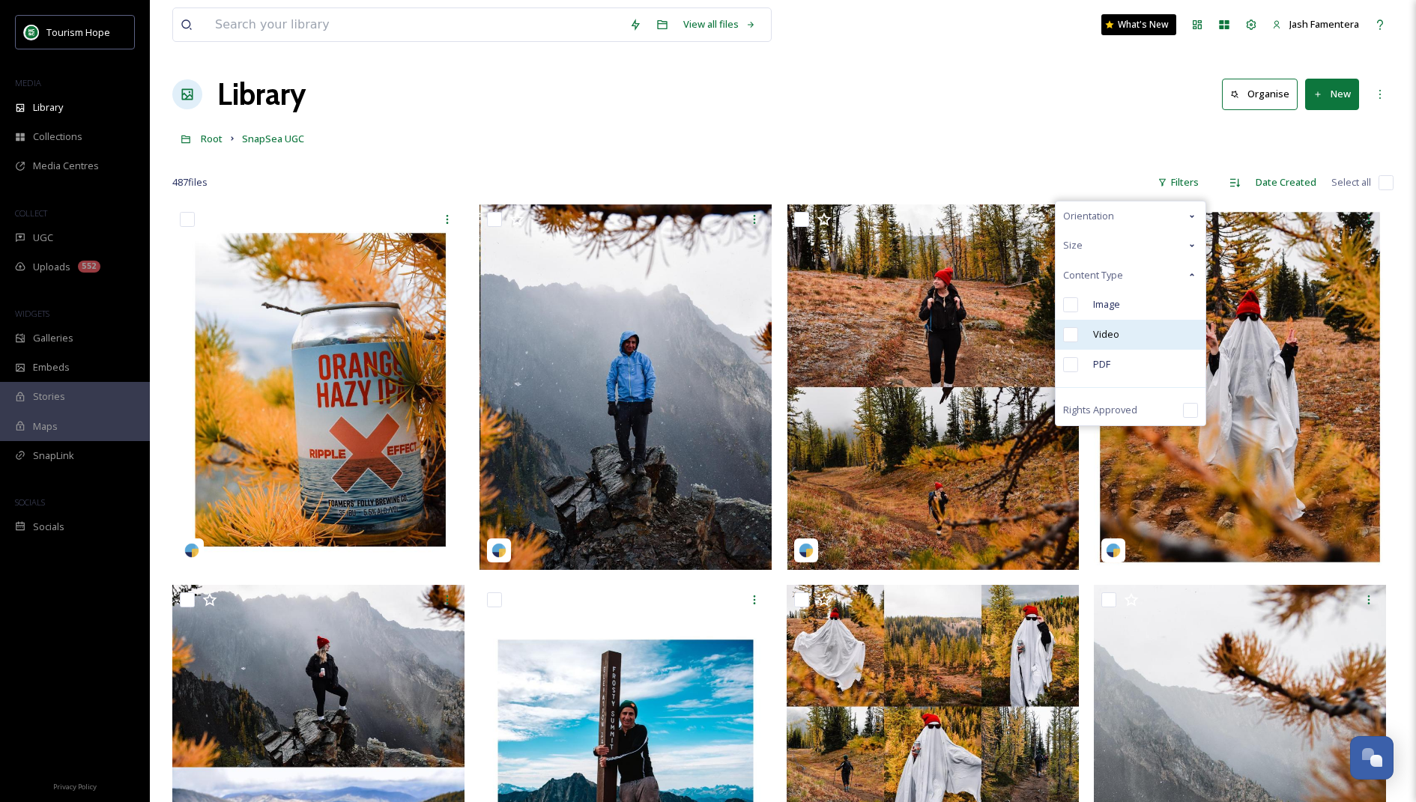
click at [1098, 337] on span "Video" at bounding box center [1106, 334] width 26 height 14
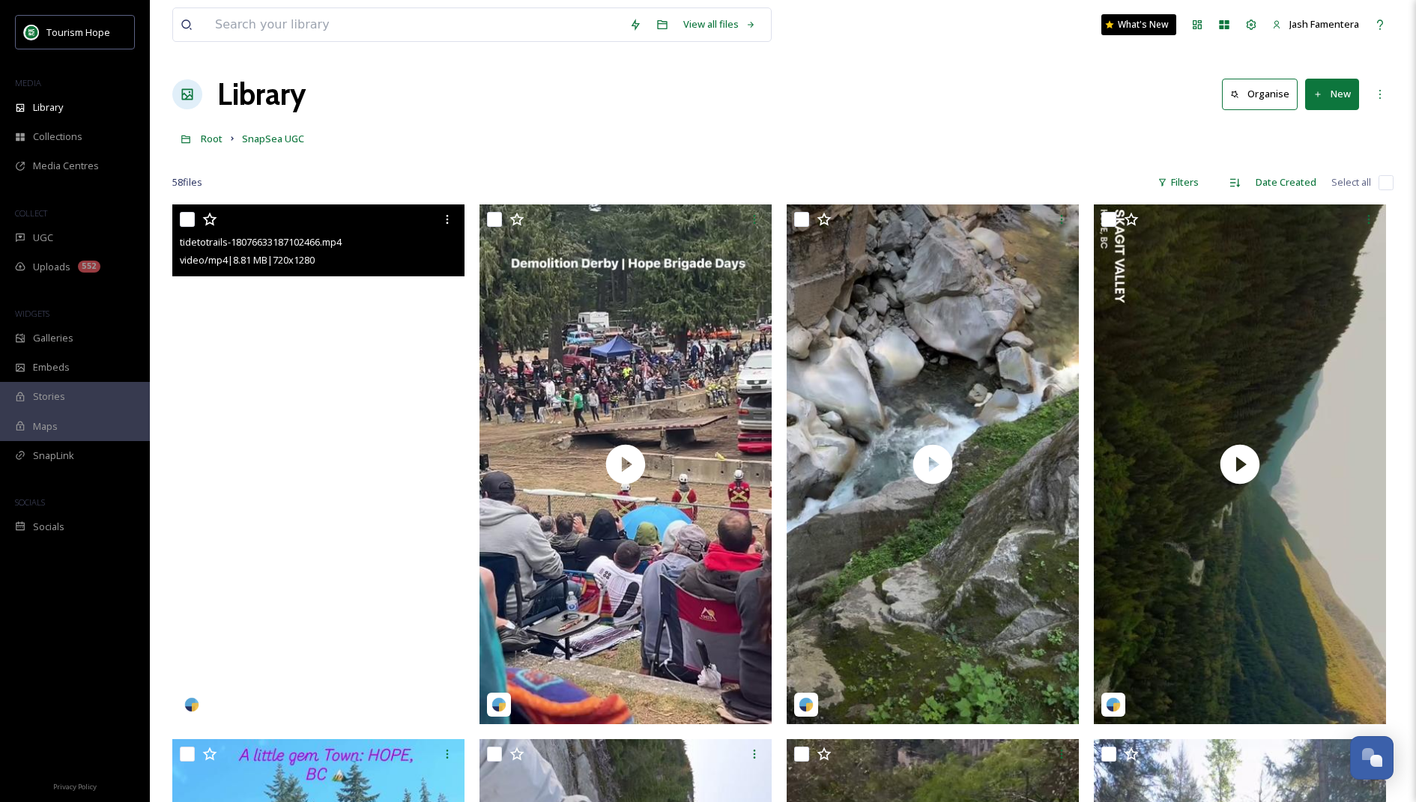
click at [279, 310] on video "tidetotrails-18076633187102466.mp4" at bounding box center [318, 464] width 292 height 519
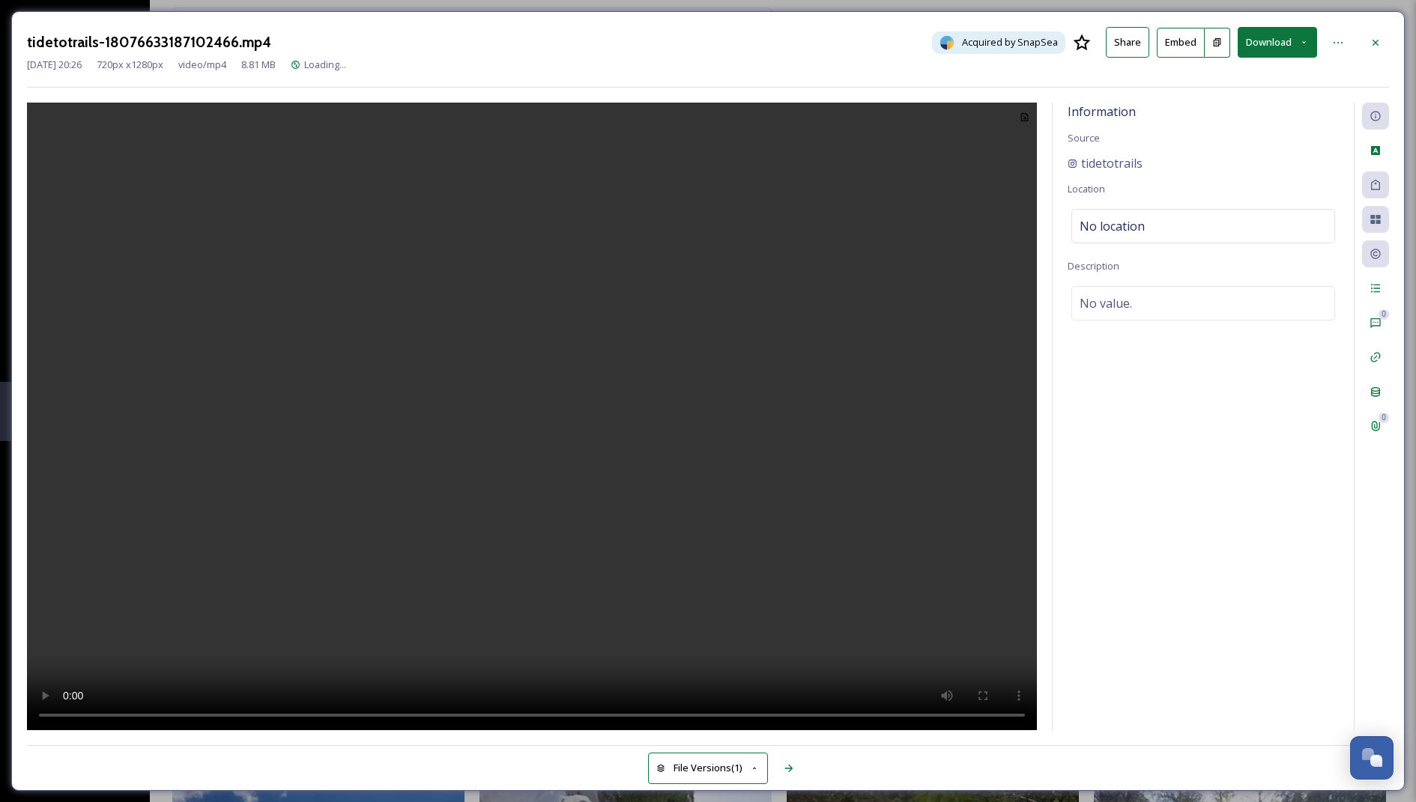
click at [393, 473] on video at bounding box center [532, 417] width 1010 height 629
click at [520, 352] on video at bounding box center [532, 417] width 1010 height 629
click at [547, 313] on video at bounding box center [532, 417] width 1010 height 629
click at [1370, 49] on div at bounding box center [1375, 42] width 27 height 27
